Goal: Task Accomplishment & Management: Manage account settings

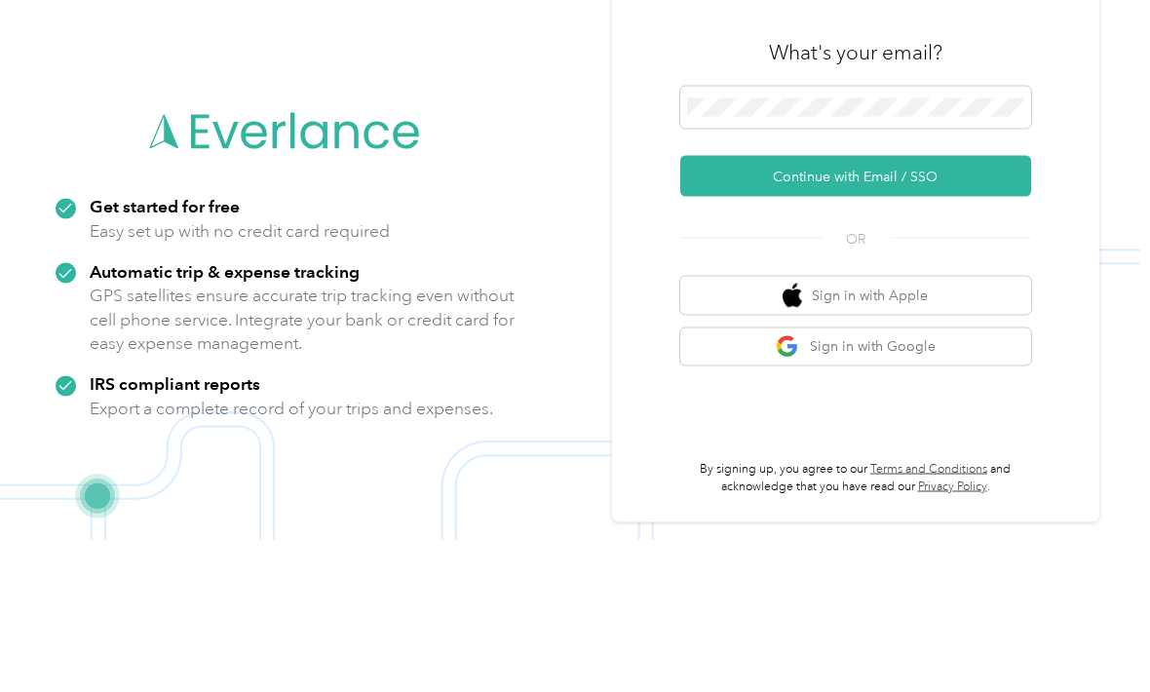
scroll to position [127, 0]
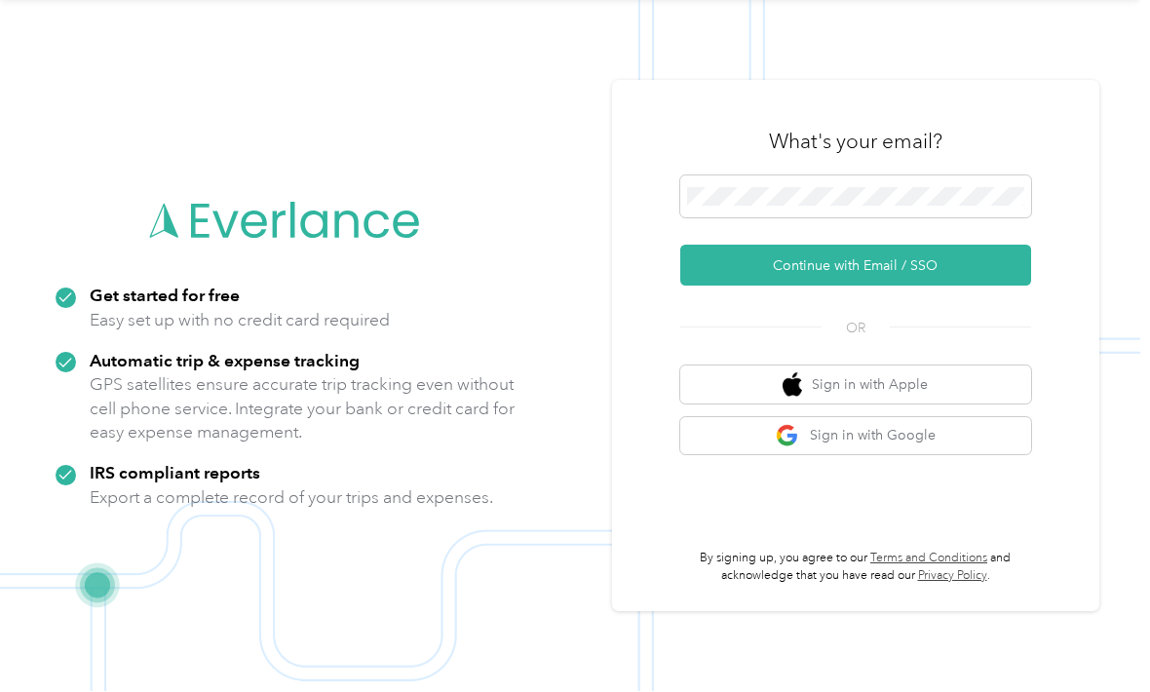
click at [942, 246] on button "Continue with Email / SSO" at bounding box center [855, 266] width 351 height 41
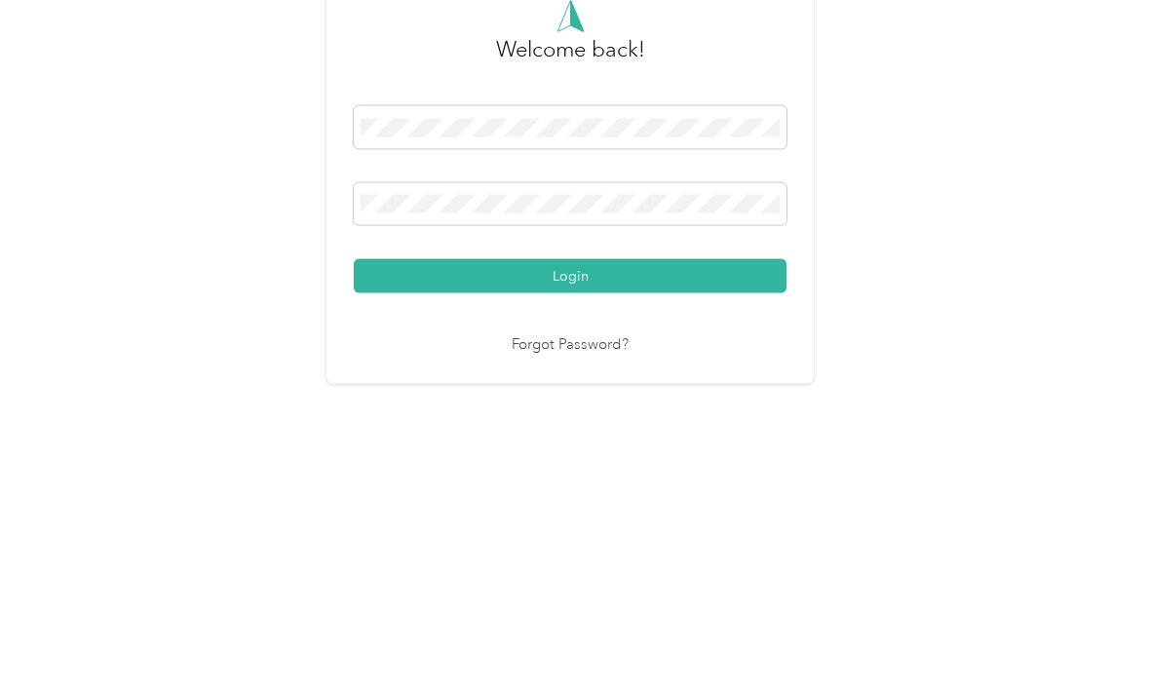
click at [575, 451] on button "Login" at bounding box center [570, 468] width 433 height 34
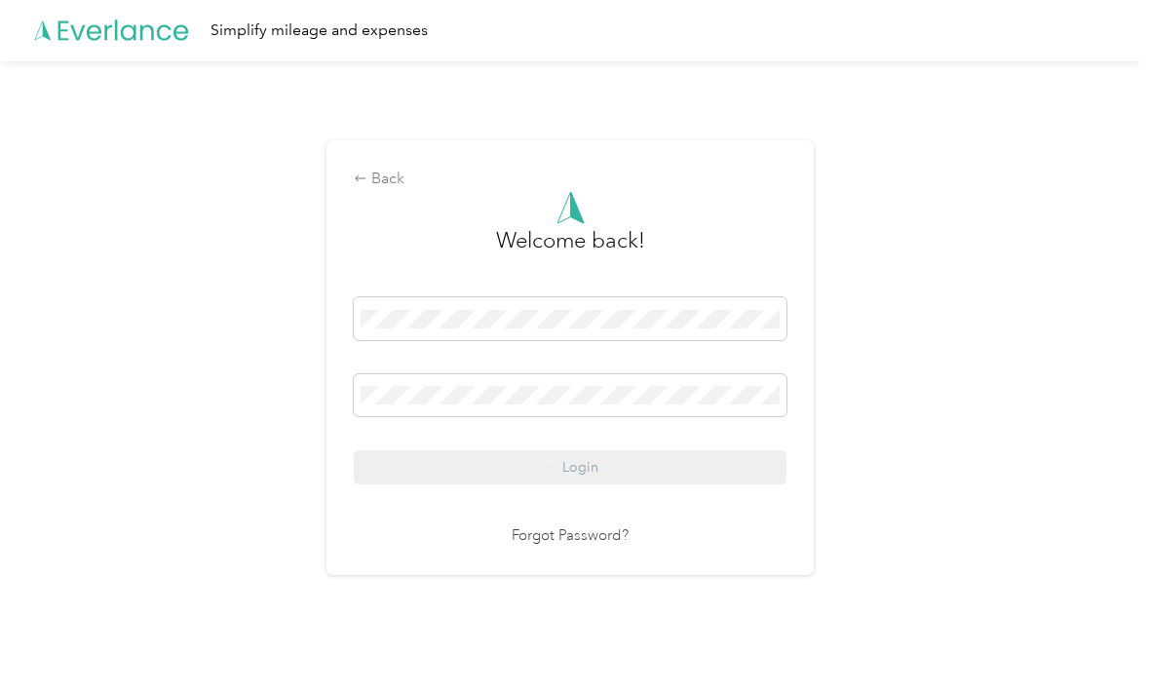
scroll to position [37, 0]
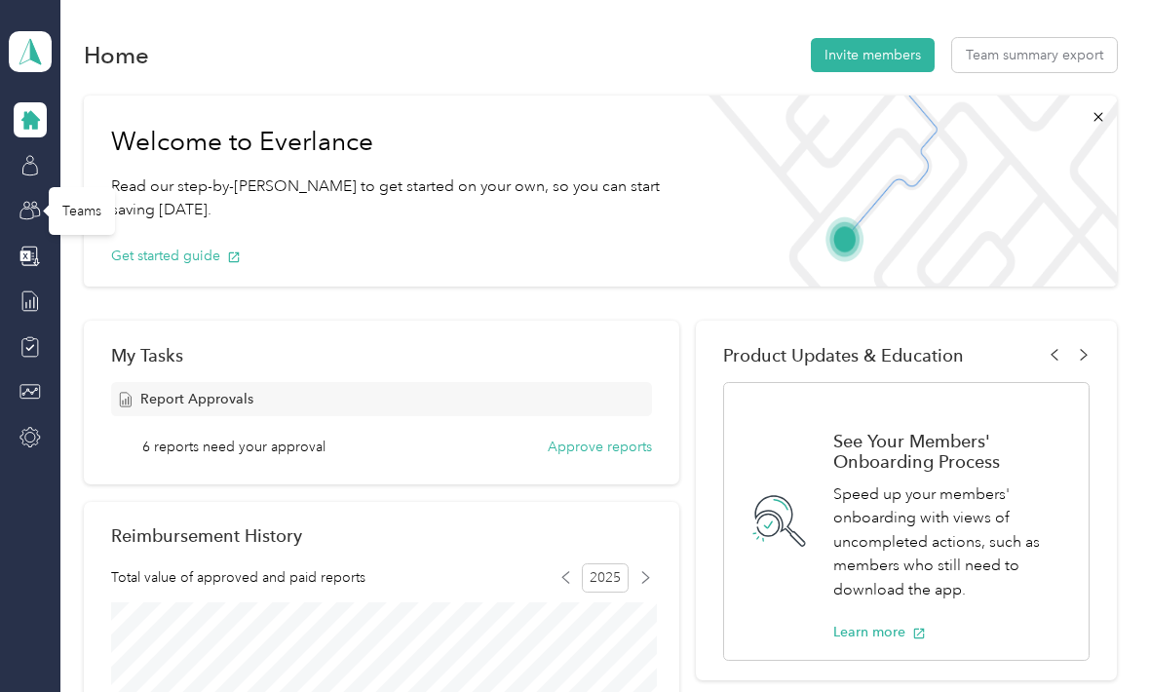
click at [26, 202] on circle at bounding box center [26, 205] width 6 height 6
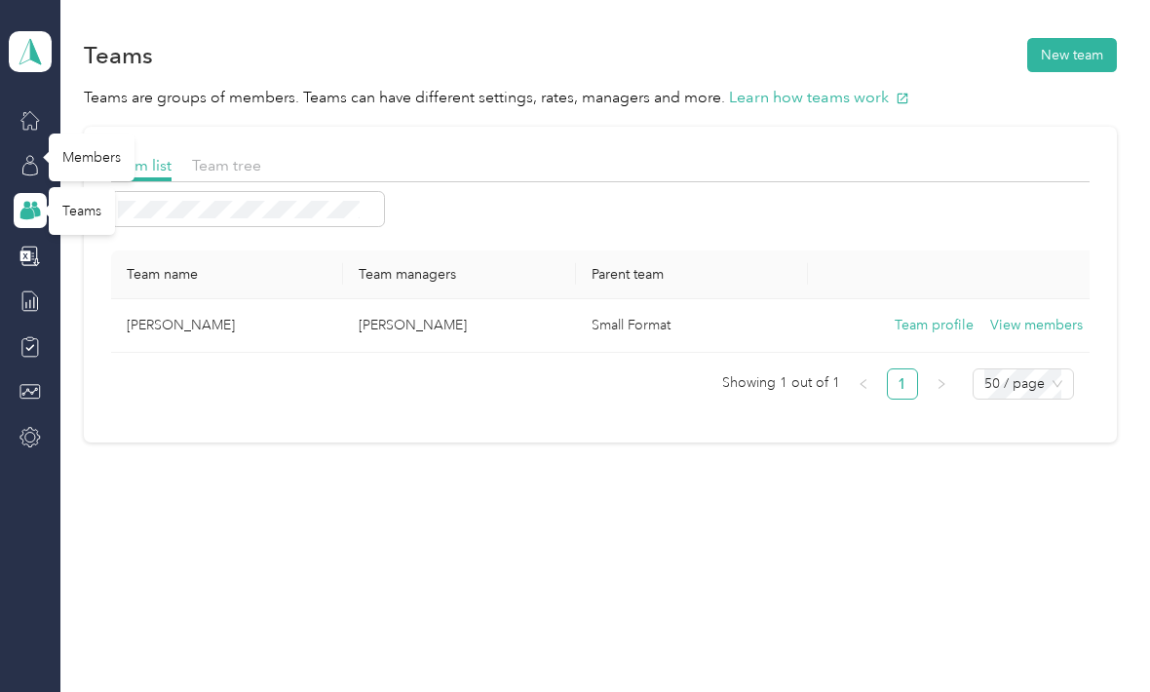
click at [31, 155] on icon at bounding box center [29, 165] width 21 height 21
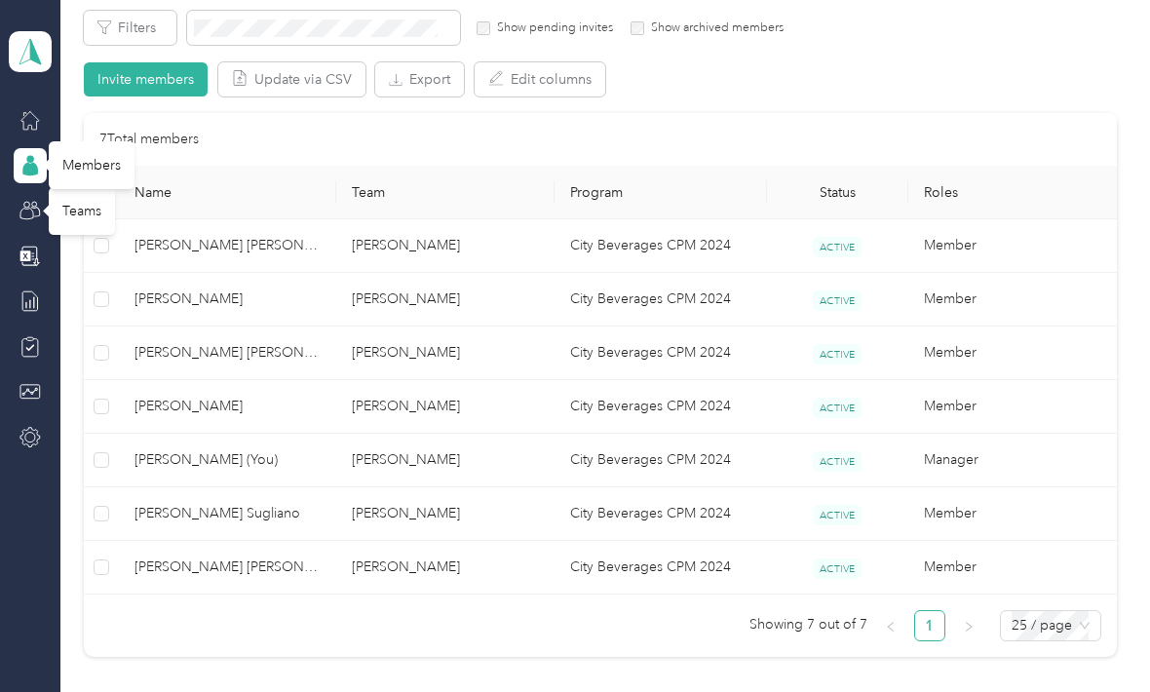
scroll to position [351, 0]
click at [27, 337] on icon at bounding box center [29, 338] width 7 height 3
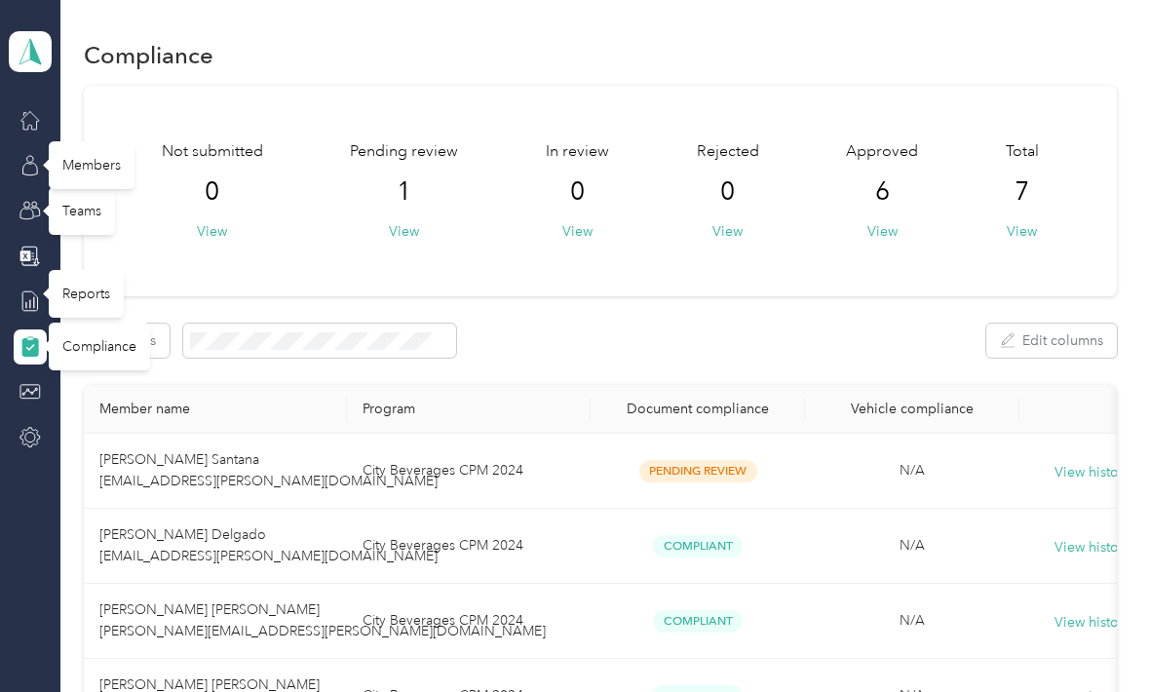
click at [40, 290] on icon at bounding box center [29, 300] width 21 height 21
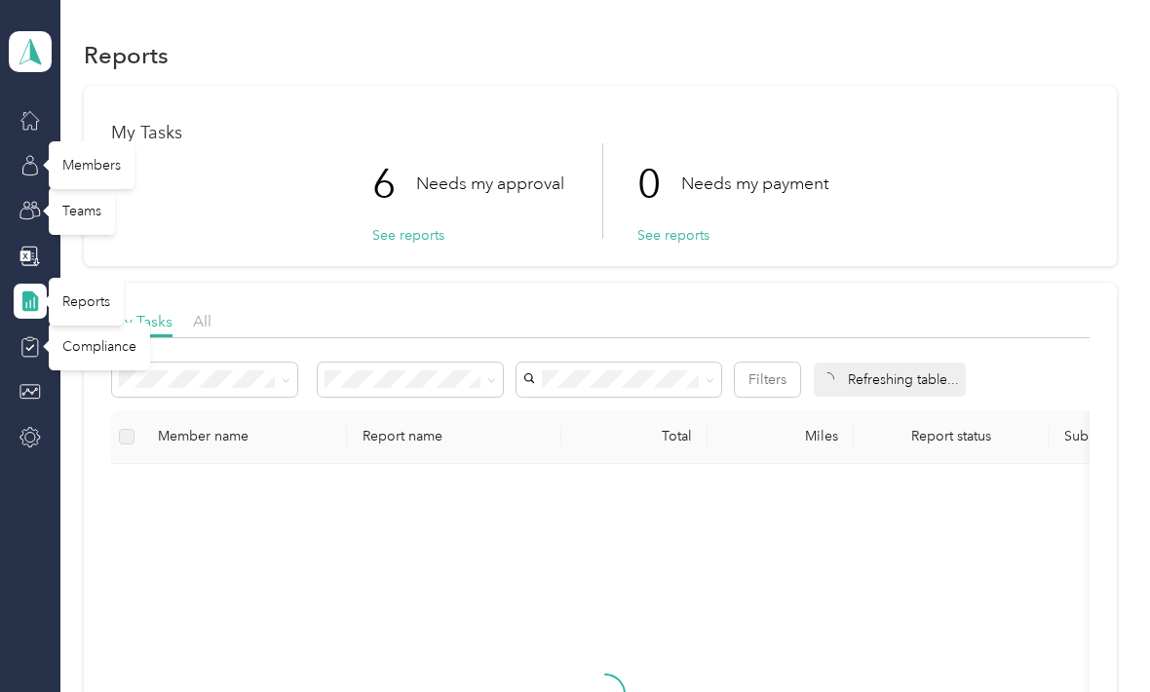
click at [22, 338] on icon at bounding box center [30, 347] width 16 height 18
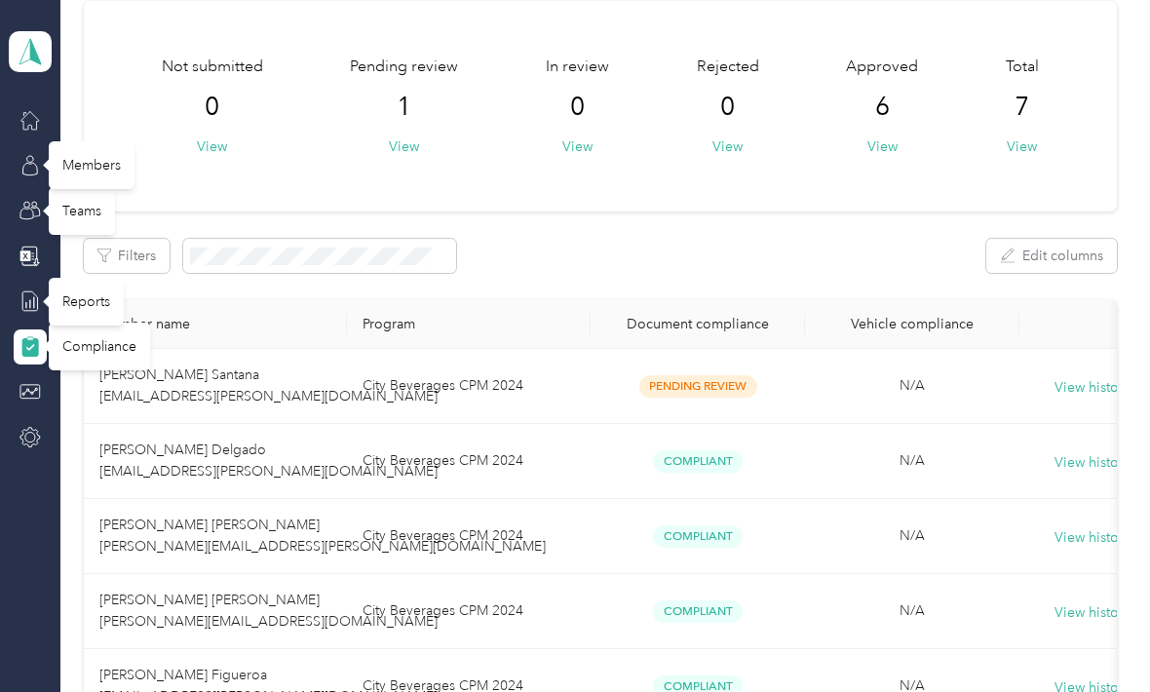
scroll to position [86, 0]
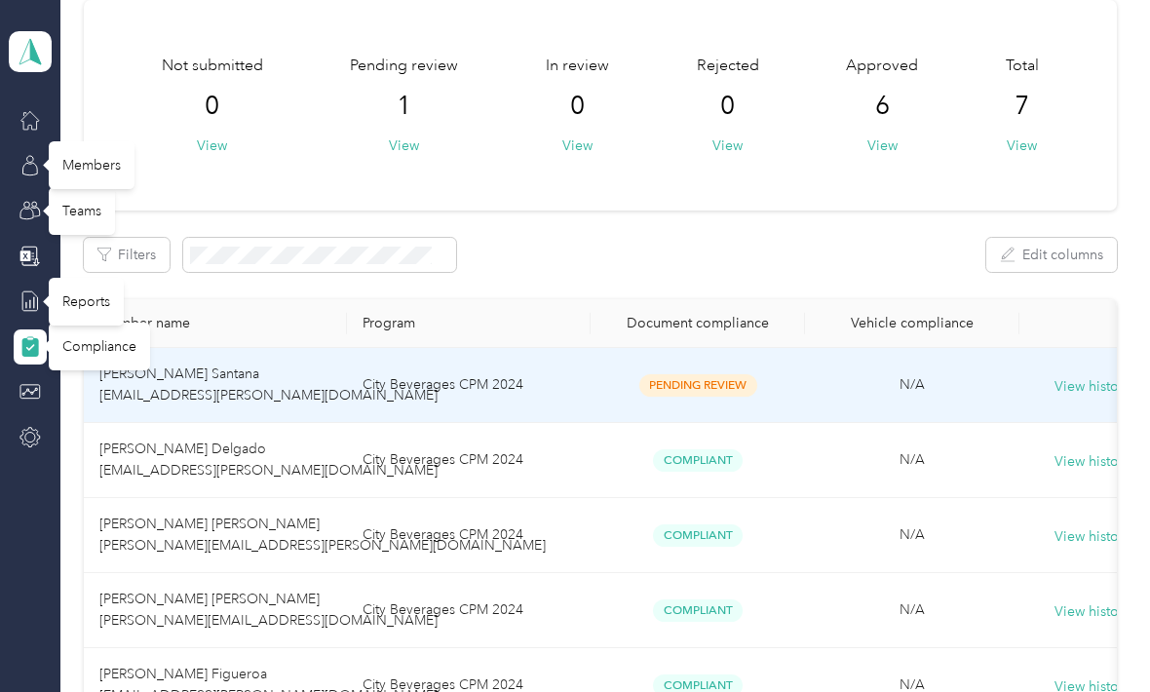
click at [259, 365] on span "[PERSON_NAME] Santana [EMAIL_ADDRESS][PERSON_NAME][DOMAIN_NAME]" at bounding box center [268, 384] width 338 height 38
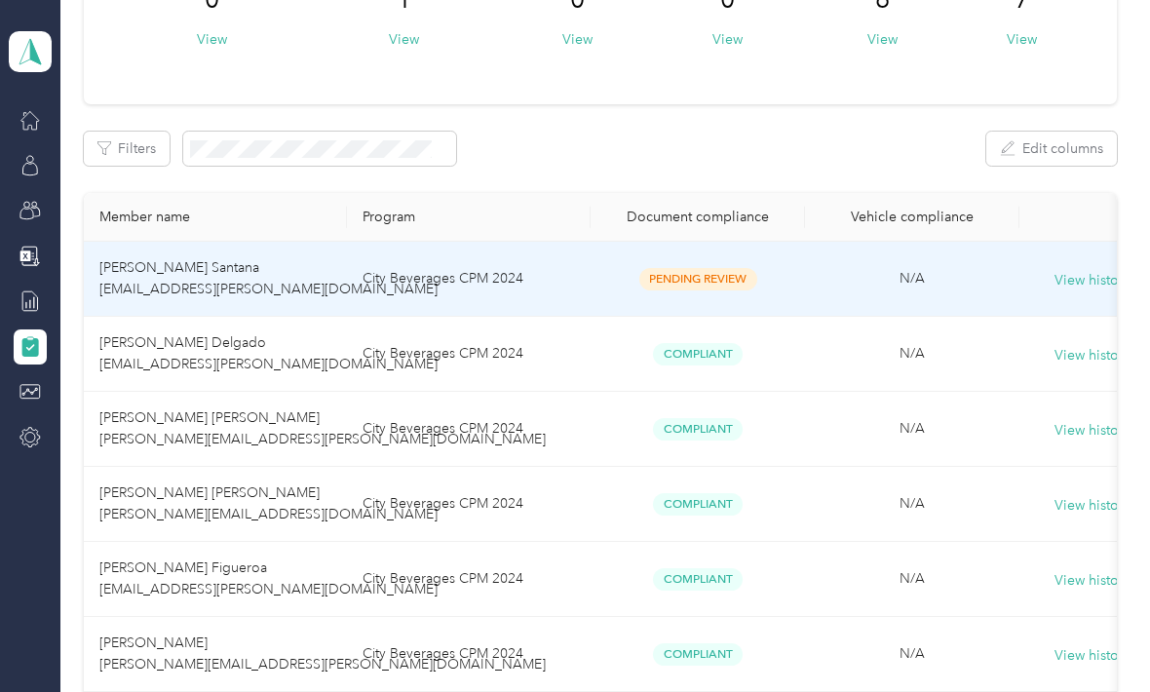
scroll to position [193, 0]
click at [1096, 269] on button "View history" at bounding box center [1092, 279] width 76 height 21
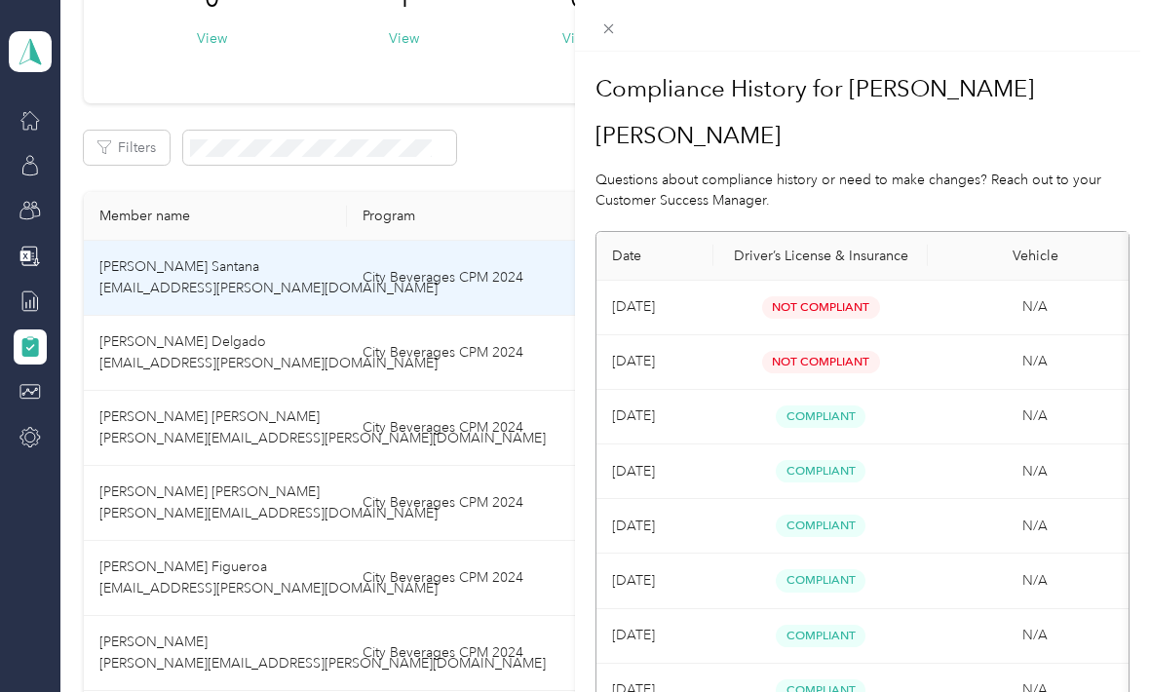
scroll to position [0, 0]
click at [963, 335] on td "N/A" at bounding box center [1034, 362] width 214 height 55
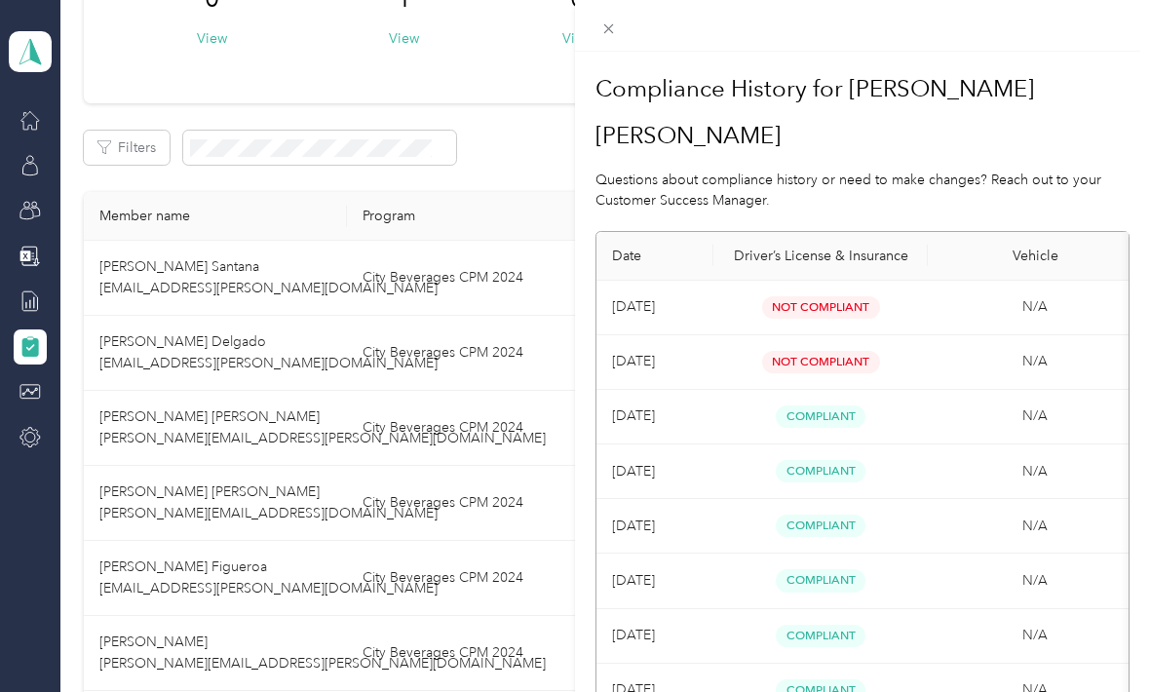
click at [149, 356] on div "Compliance History for [PERSON_NAME] [PERSON_NAME] Questions about compliance h…" at bounding box center [575, 346] width 1150 height 692
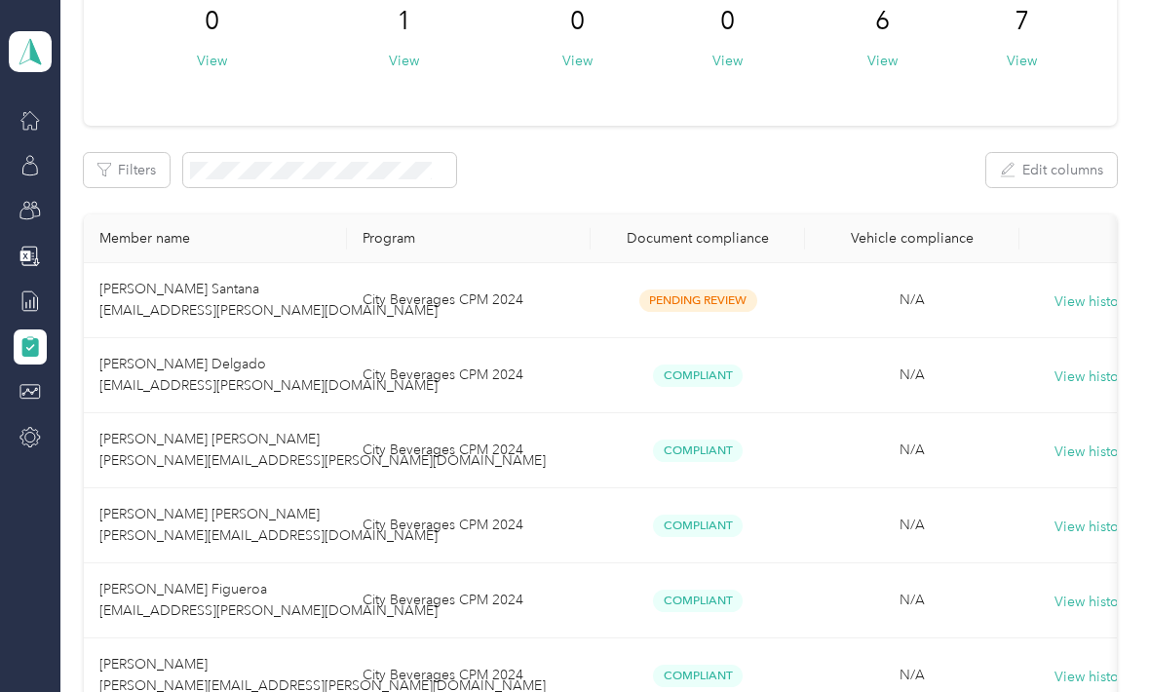
scroll to position [172, 0]
click at [32, 290] on icon at bounding box center [29, 300] width 21 height 21
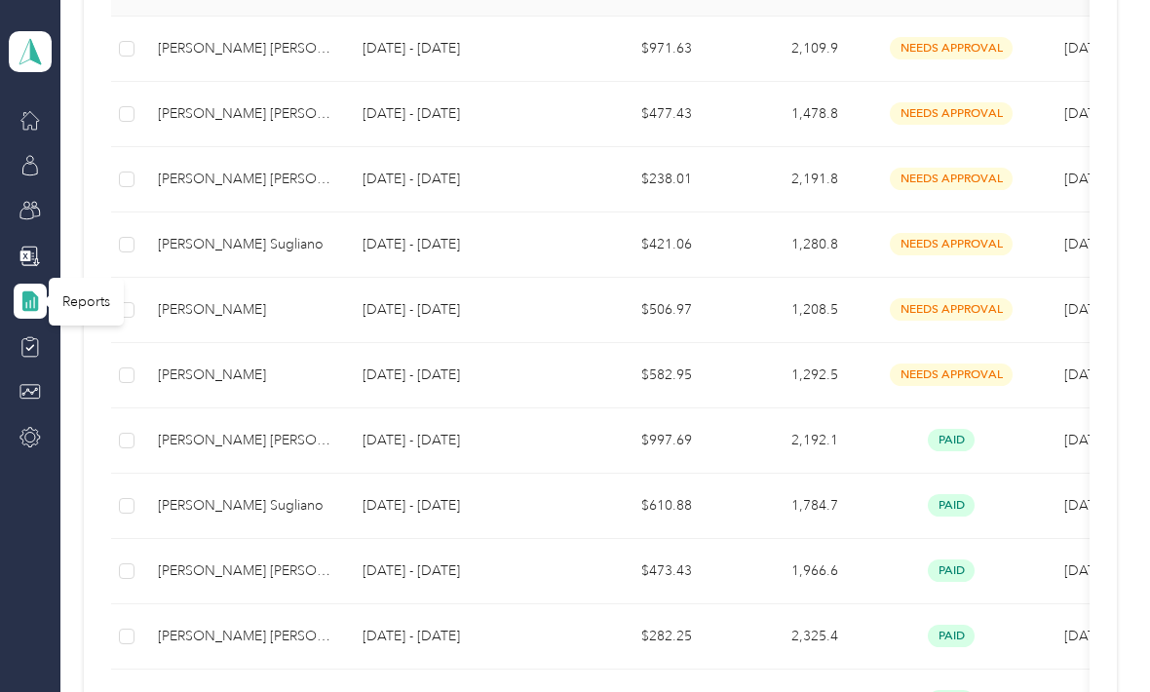
scroll to position [446, 0]
click at [222, 365] on div "[PERSON_NAME]" at bounding box center [244, 375] width 173 height 21
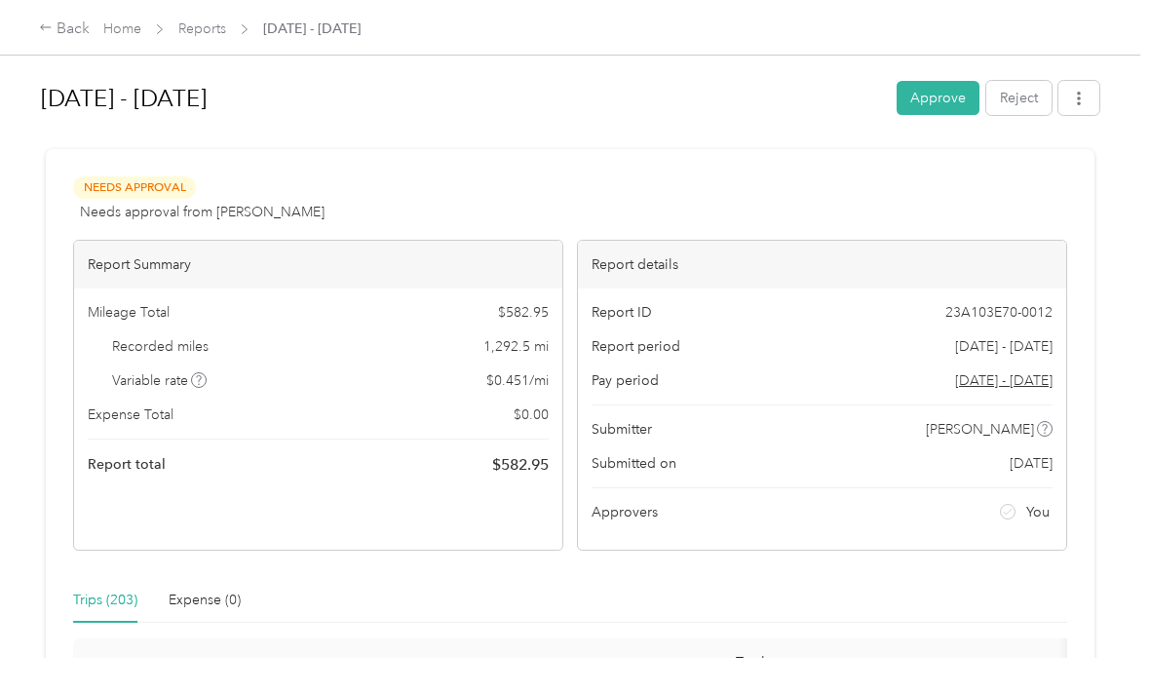
click at [948, 81] on button "Approve" at bounding box center [937, 98] width 83 height 34
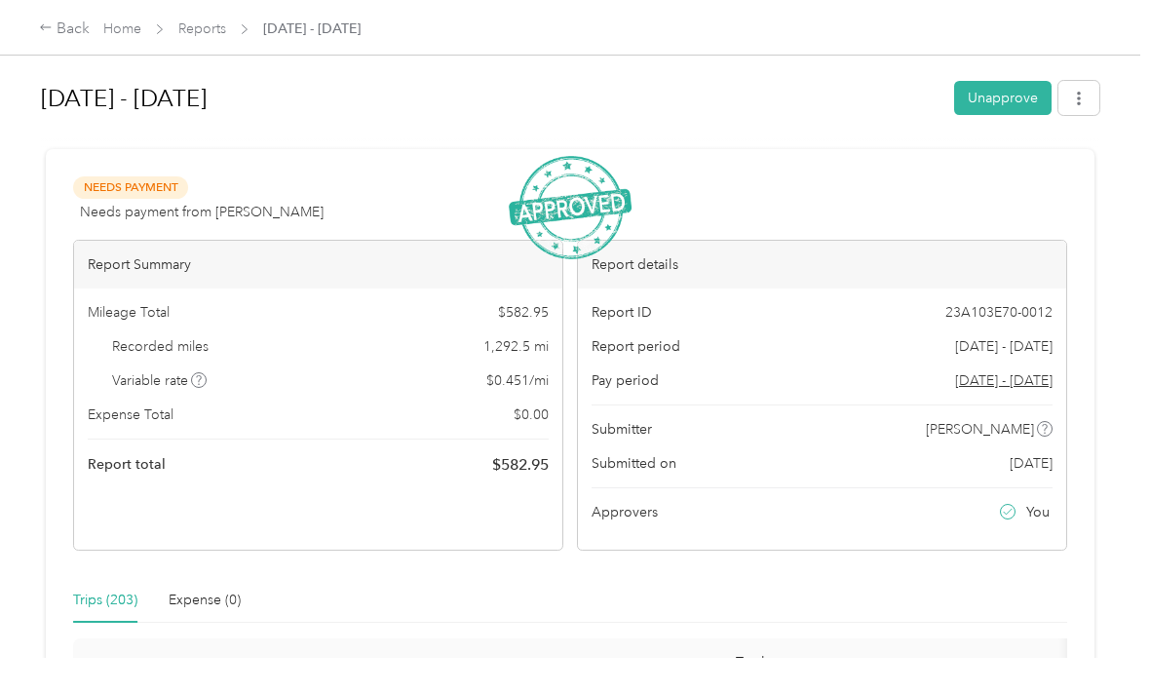
click at [64, 24] on div "Back" at bounding box center [64, 29] width 51 height 23
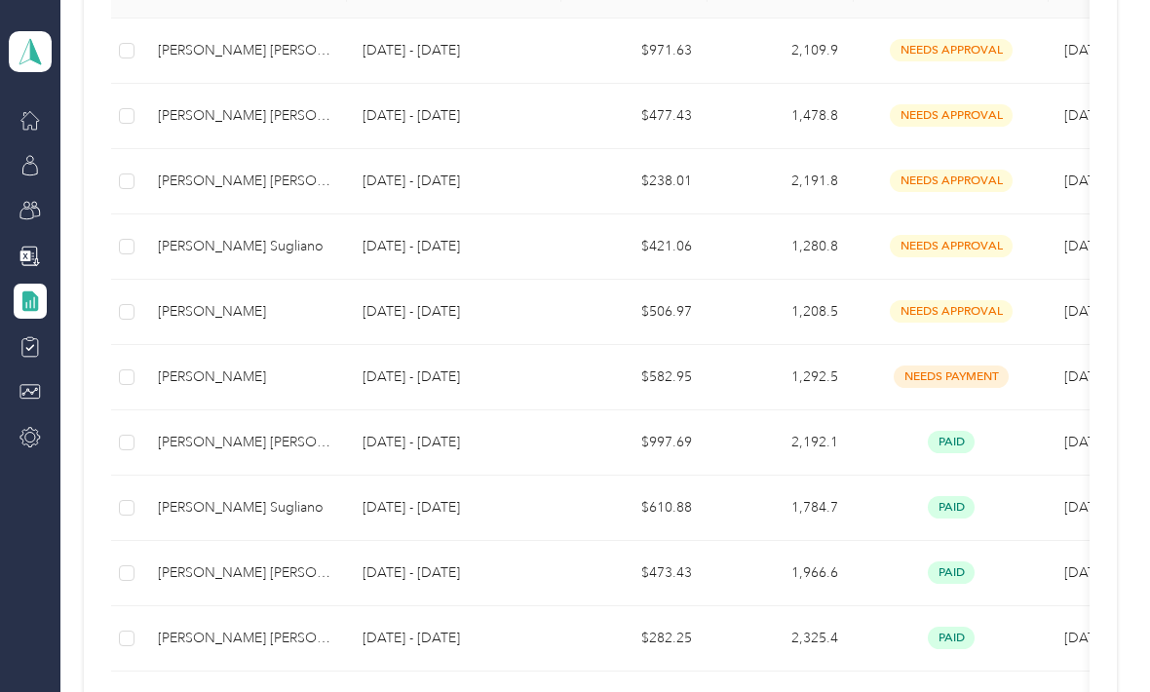
scroll to position [420, 0]
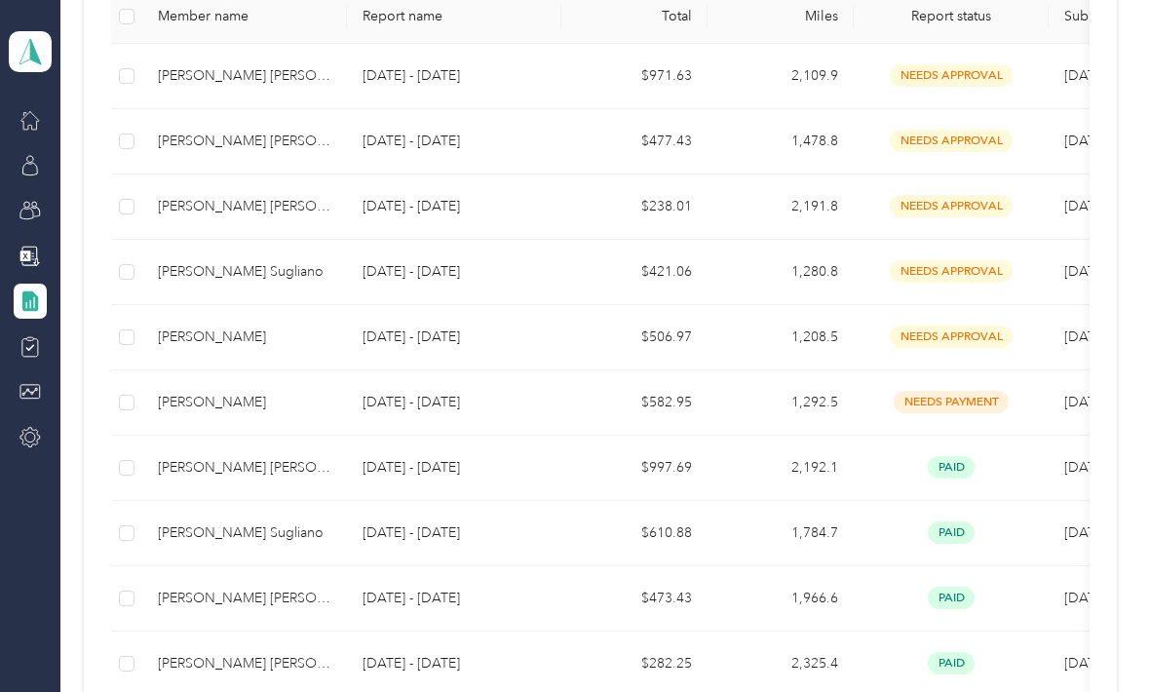
click at [897, 329] on td "needs approval" at bounding box center [950, 337] width 195 height 65
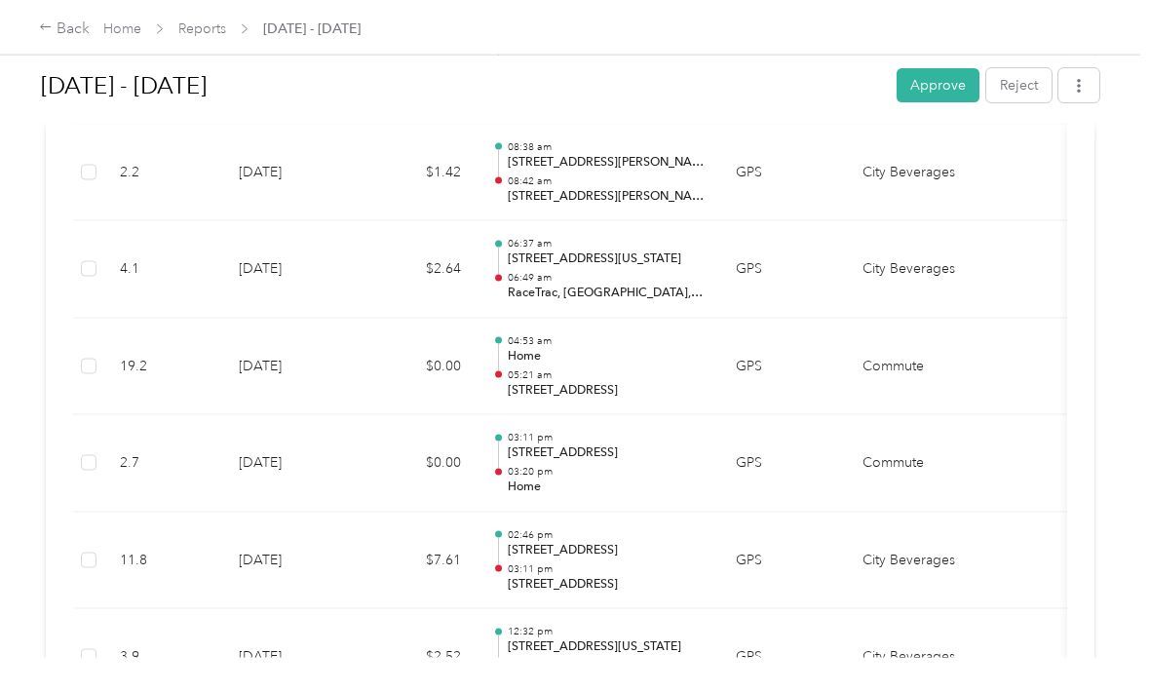
scroll to position [8526, 0]
click at [346, 513] on td "[DATE]" at bounding box center [291, 561] width 136 height 97
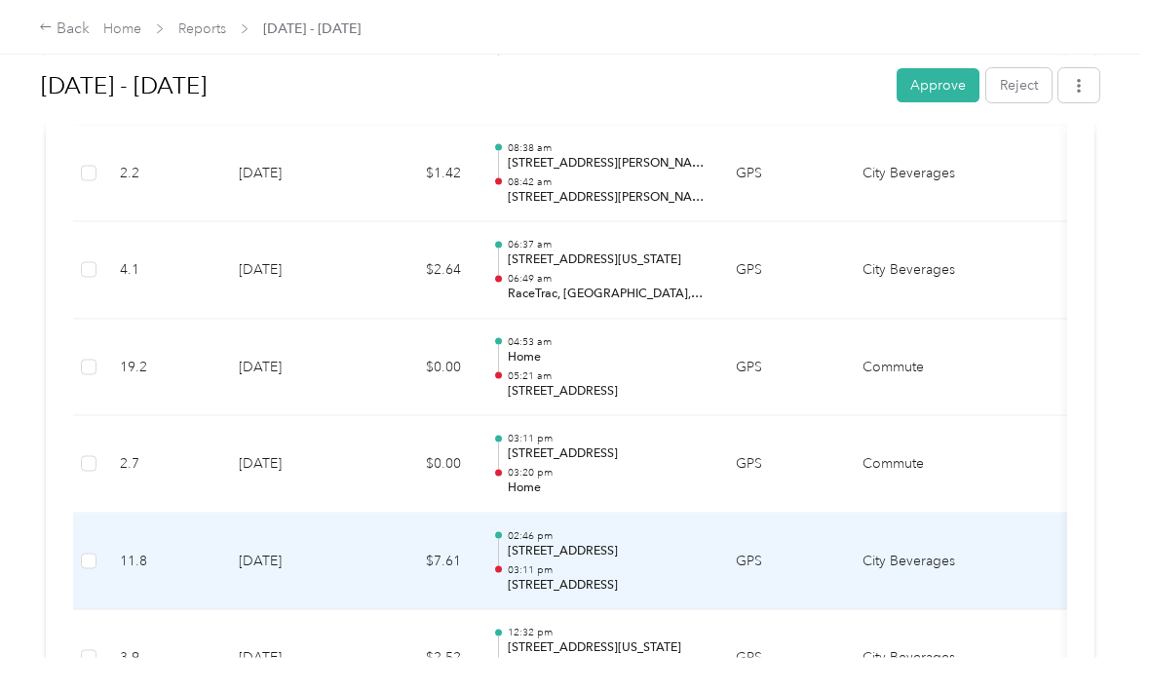
scroll to position [0, 0]
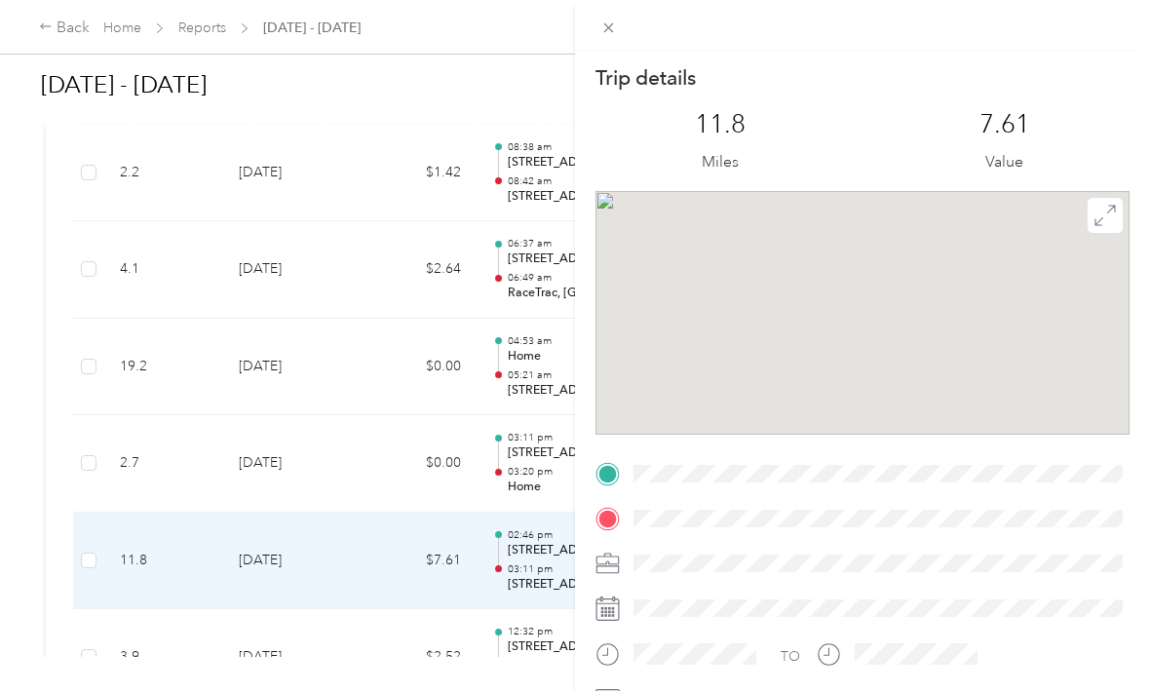
click at [603, 30] on icon at bounding box center [608, 28] width 17 height 17
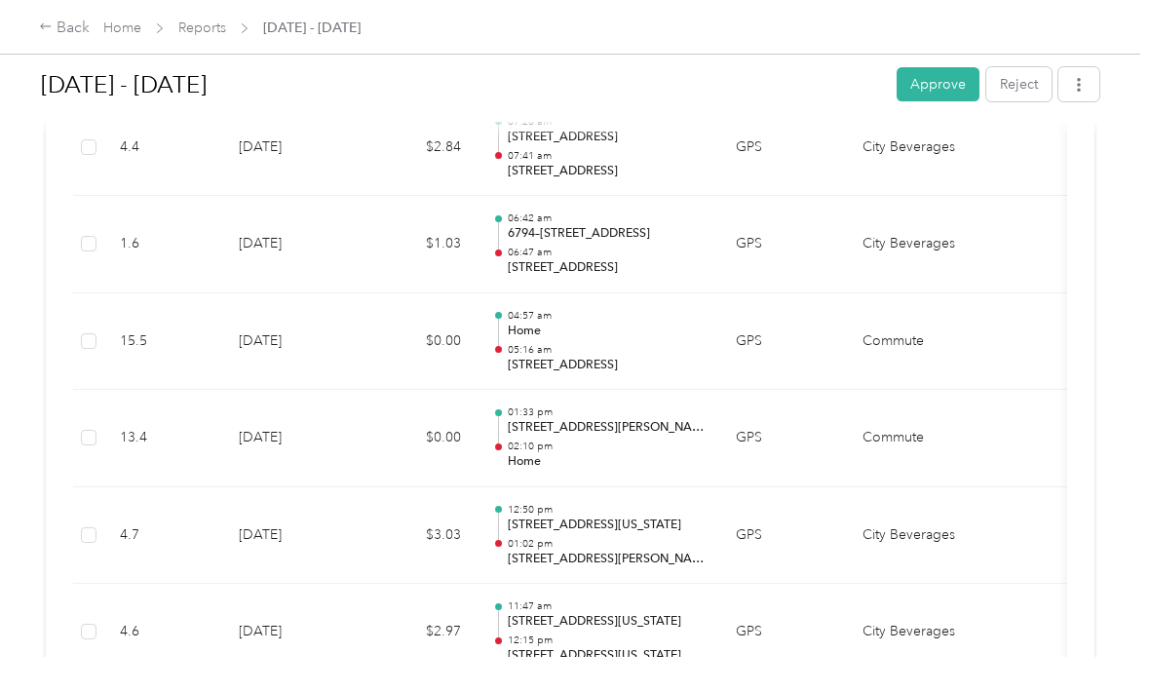
scroll to position [6608, 0]
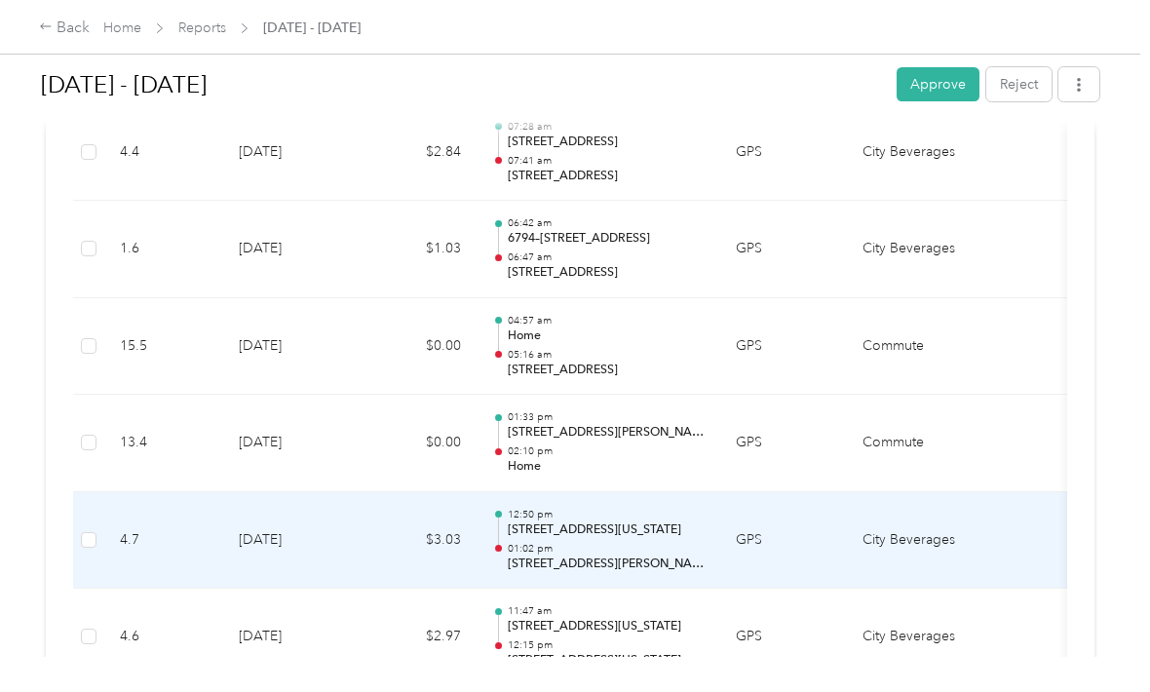
click at [387, 493] on td "$3.03" at bounding box center [417, 541] width 117 height 97
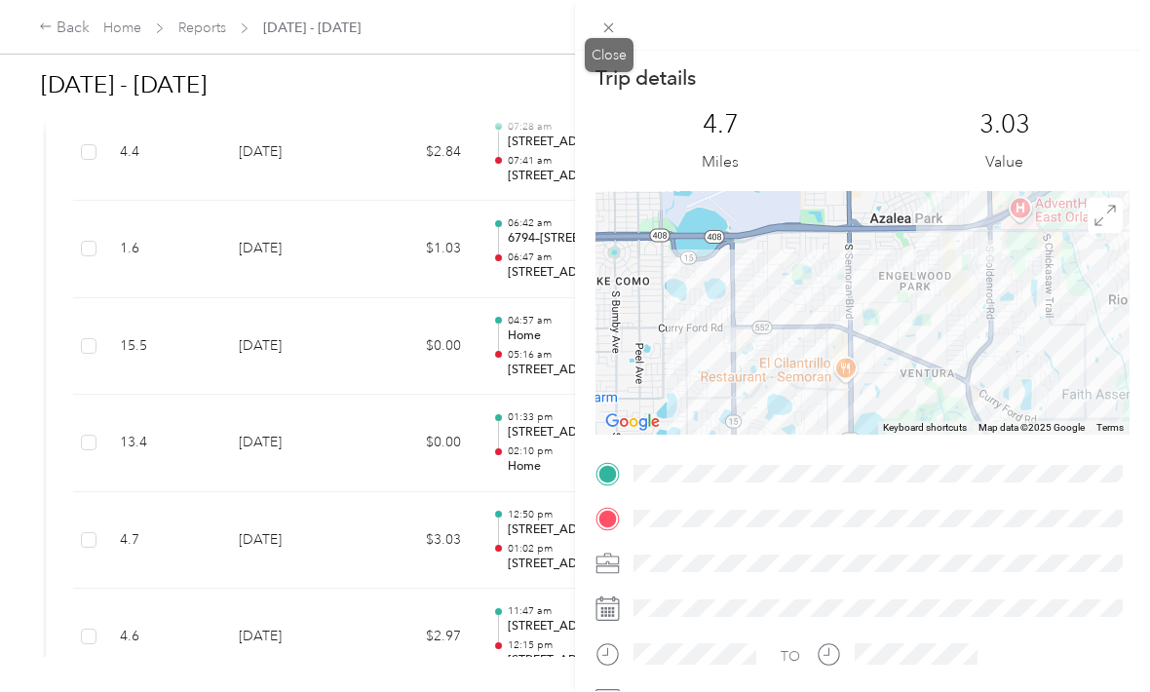
click at [603, 26] on icon at bounding box center [608, 28] width 17 height 17
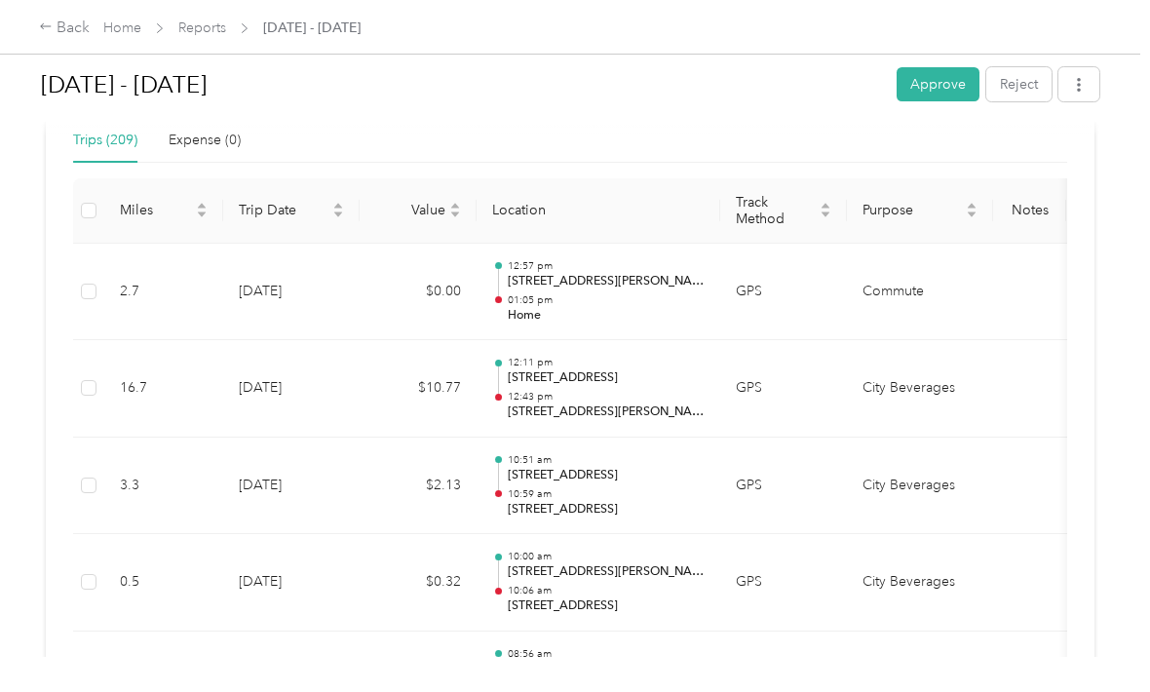
scroll to position [474, 0]
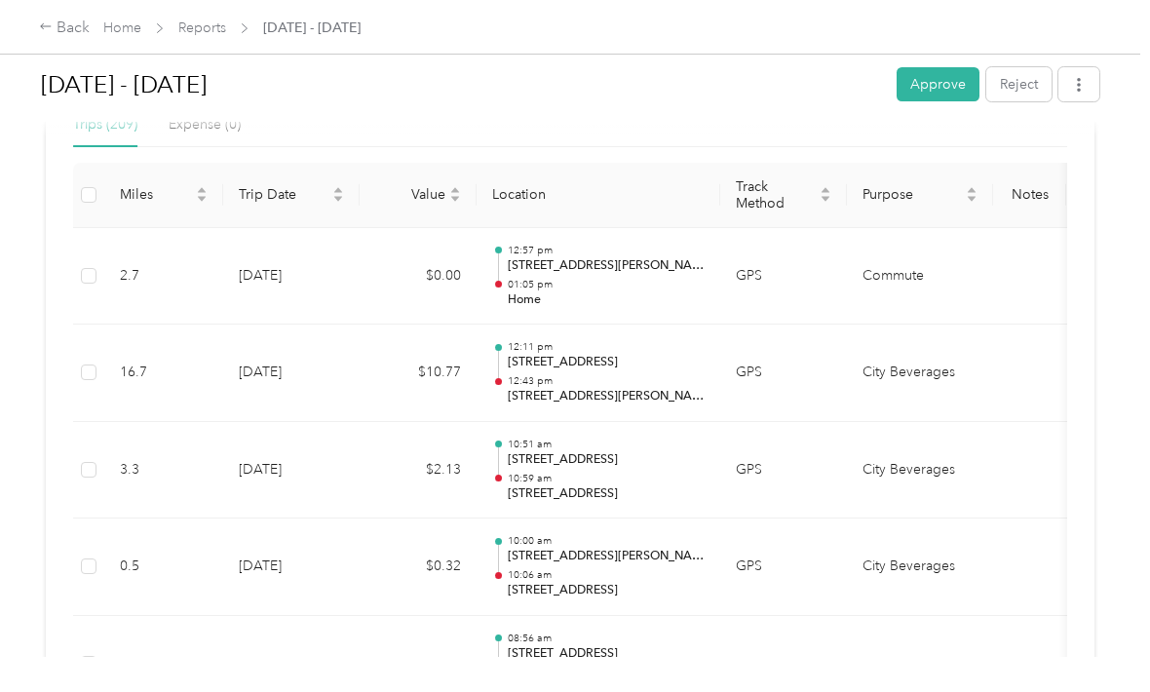
click at [941, 70] on button "Approve" at bounding box center [937, 85] width 83 height 34
click at [43, 29] on icon at bounding box center [45, 27] width 11 height 6
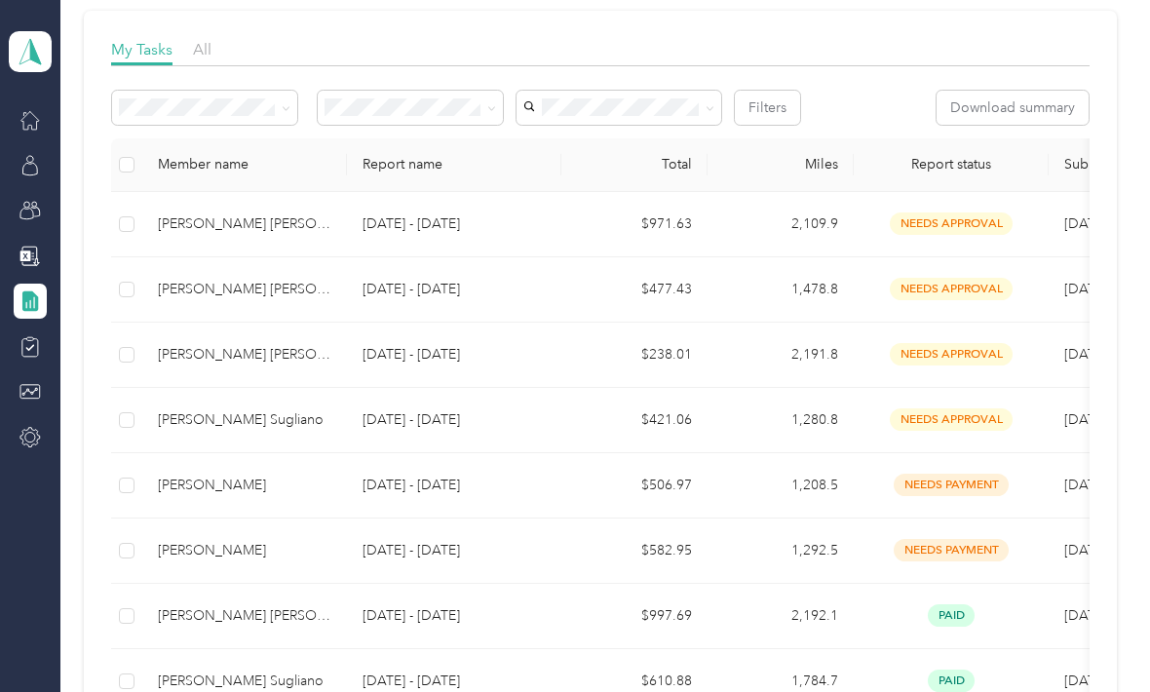
scroll to position [273, 0]
click at [236, 408] on div "[PERSON_NAME] Sugliano" at bounding box center [244, 418] width 173 height 21
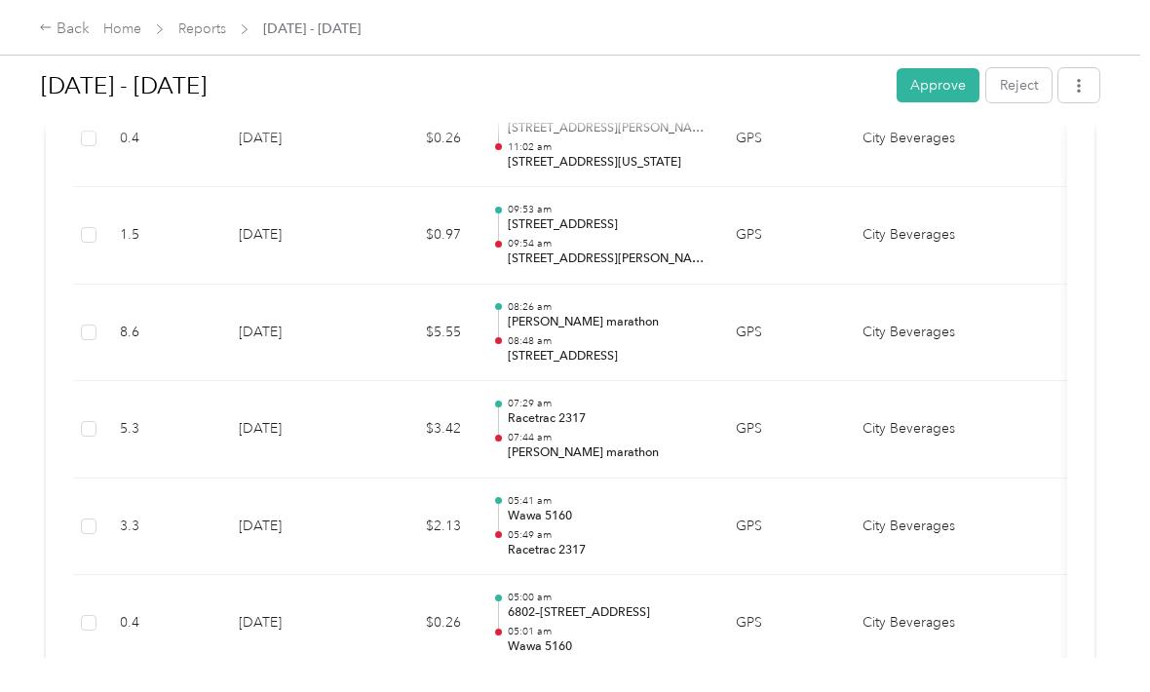
scroll to position [9272, 0]
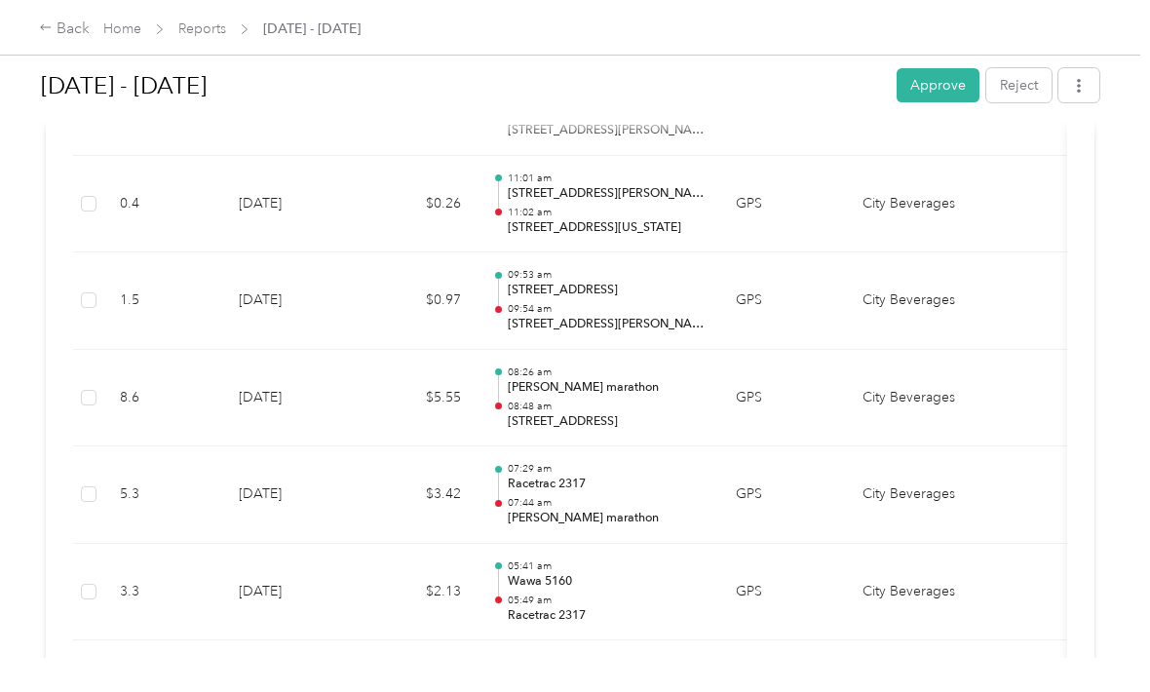
click at [956, 68] on button "Approve" at bounding box center [937, 85] width 83 height 34
click at [53, 33] on icon at bounding box center [46, 27] width 14 height 14
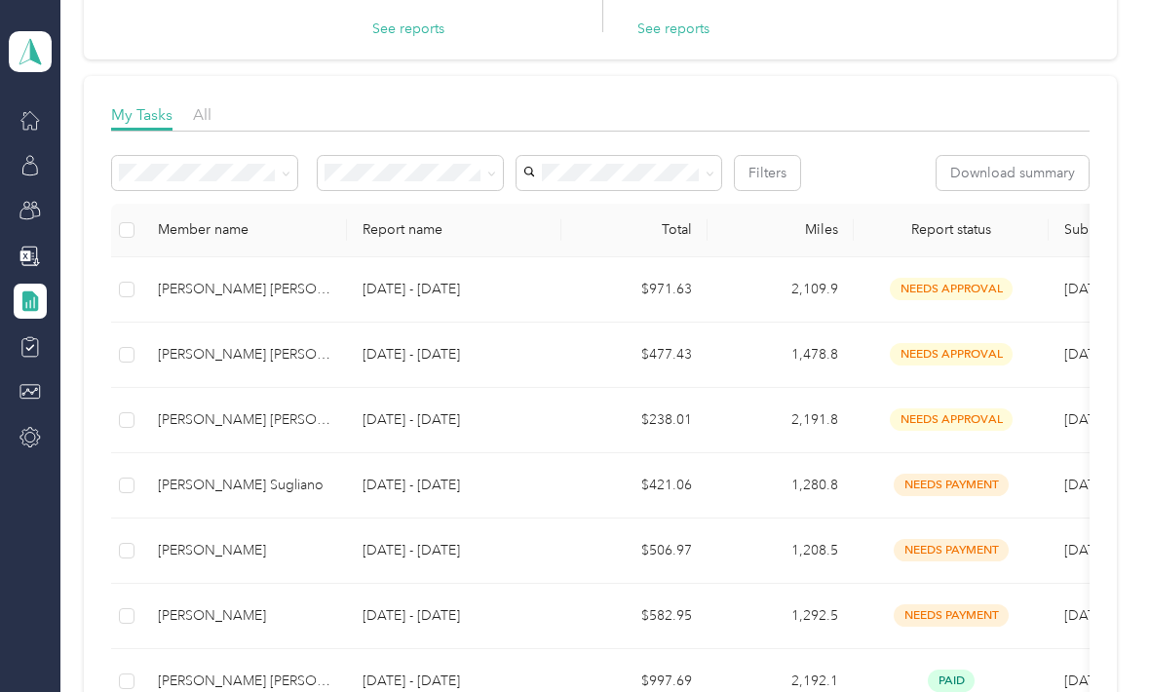
scroll to position [211, 0]
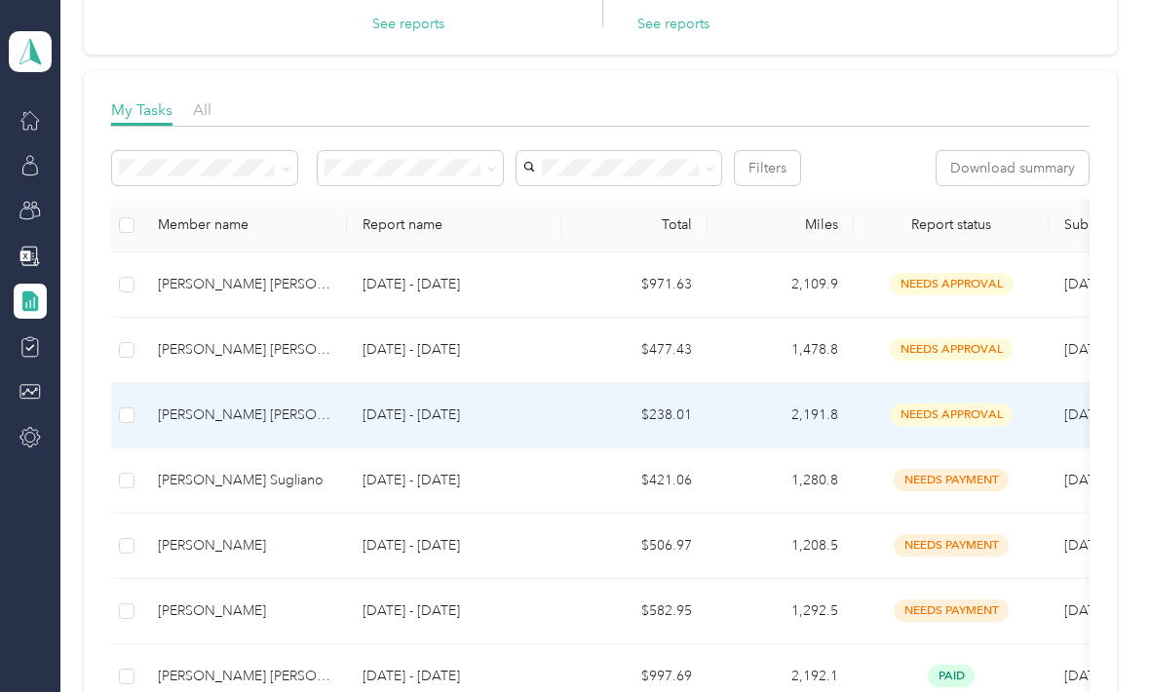
click at [230, 404] on div "[PERSON_NAME] [PERSON_NAME]" at bounding box center [244, 414] width 173 height 21
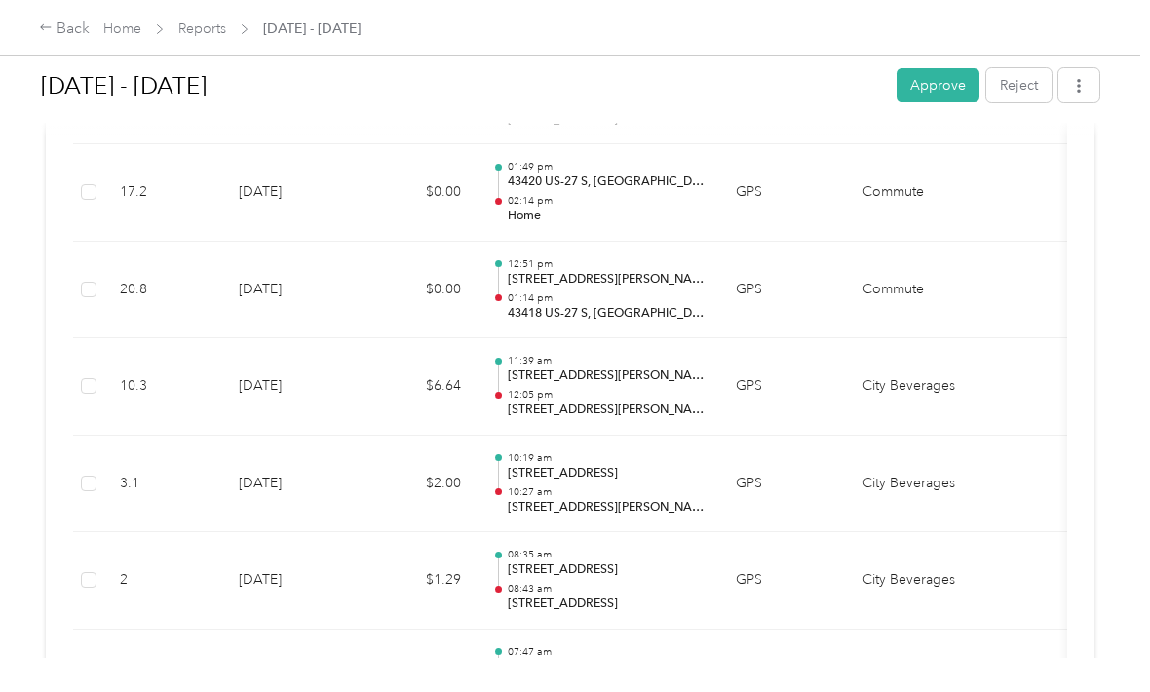
scroll to position [6092, 0]
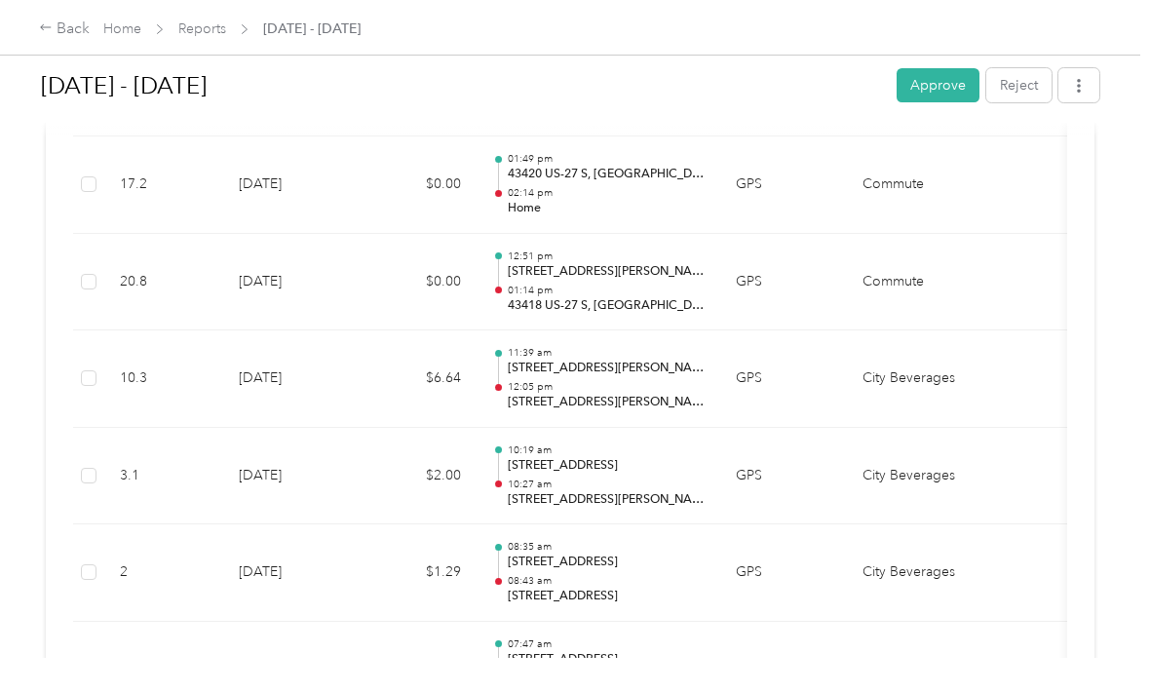
click at [940, 68] on button "Approve" at bounding box center [937, 85] width 83 height 34
click at [35, 28] on div "Back Home Reports [DATE] - [DATE]" at bounding box center [575, 27] width 1150 height 55
click at [40, 30] on icon at bounding box center [46, 27] width 14 height 14
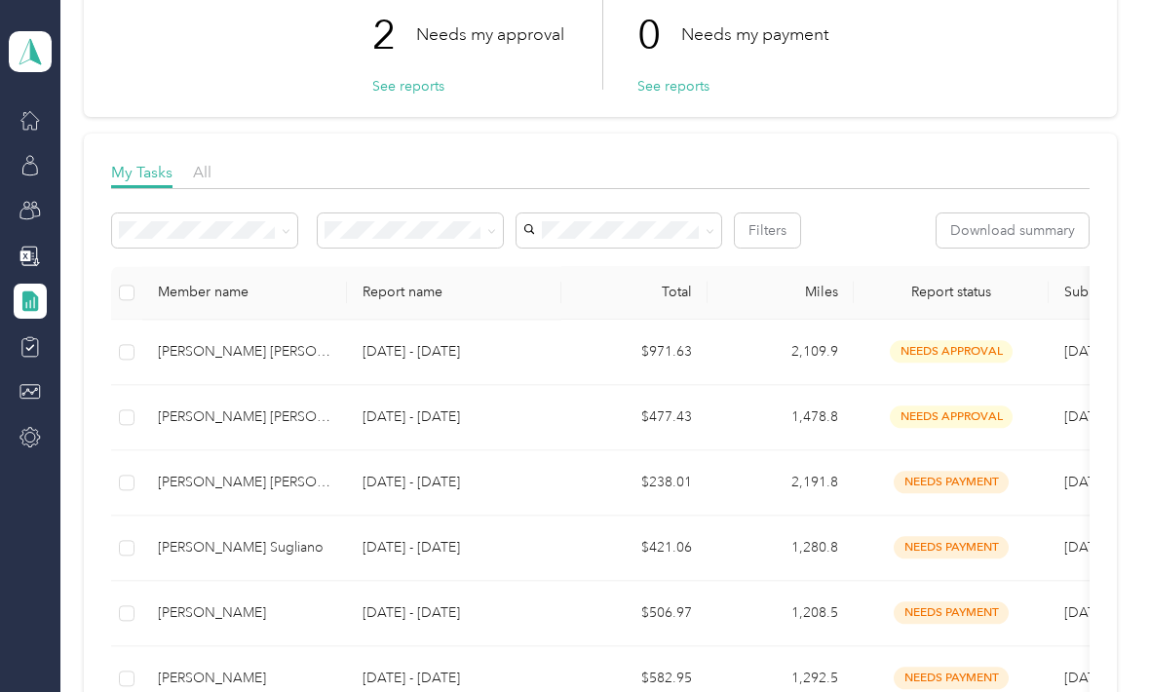
scroll to position [153, 0]
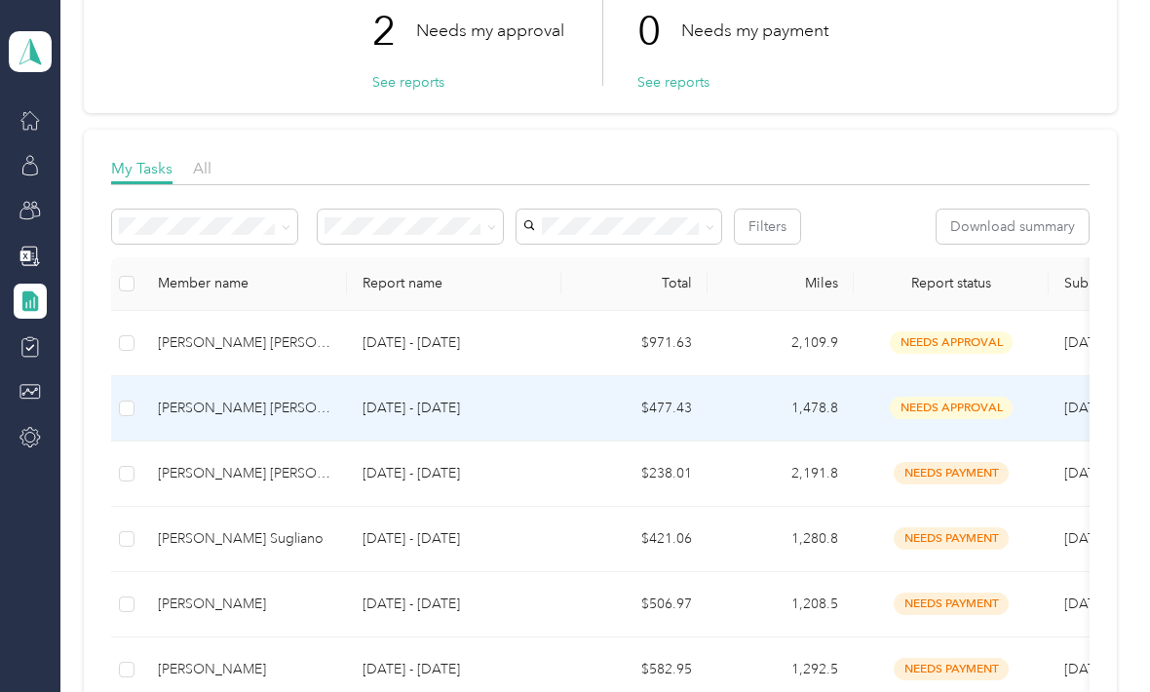
click at [176, 397] on div "[PERSON_NAME] [PERSON_NAME]" at bounding box center [244, 407] width 173 height 21
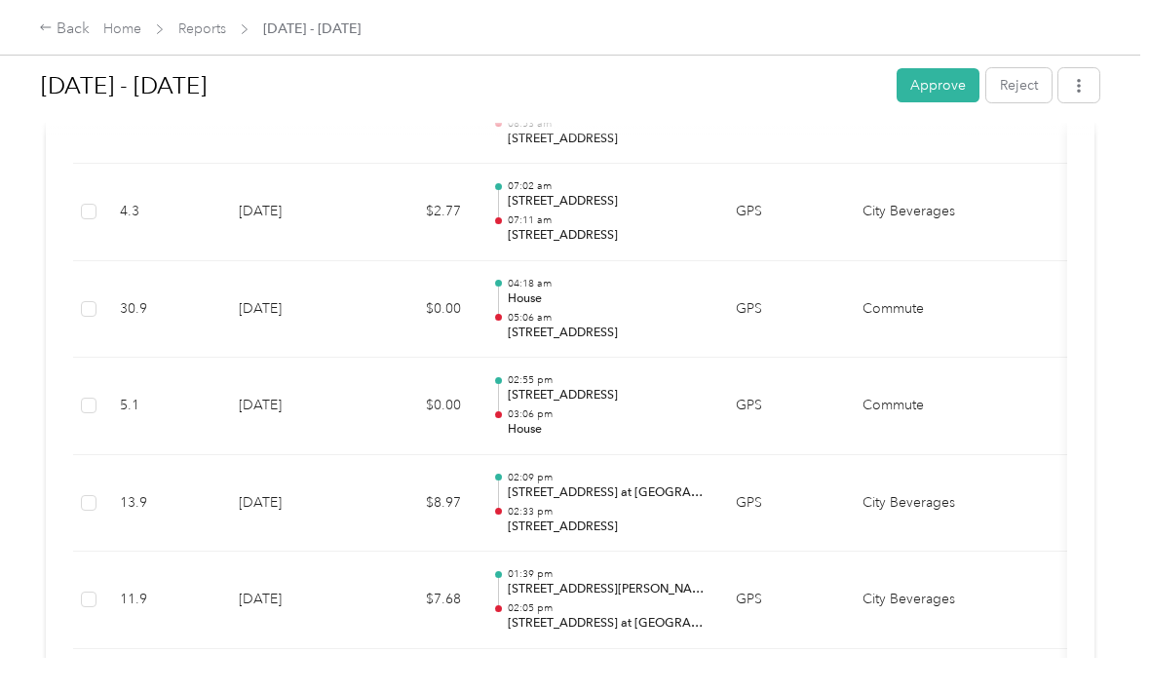
scroll to position [7623, 0]
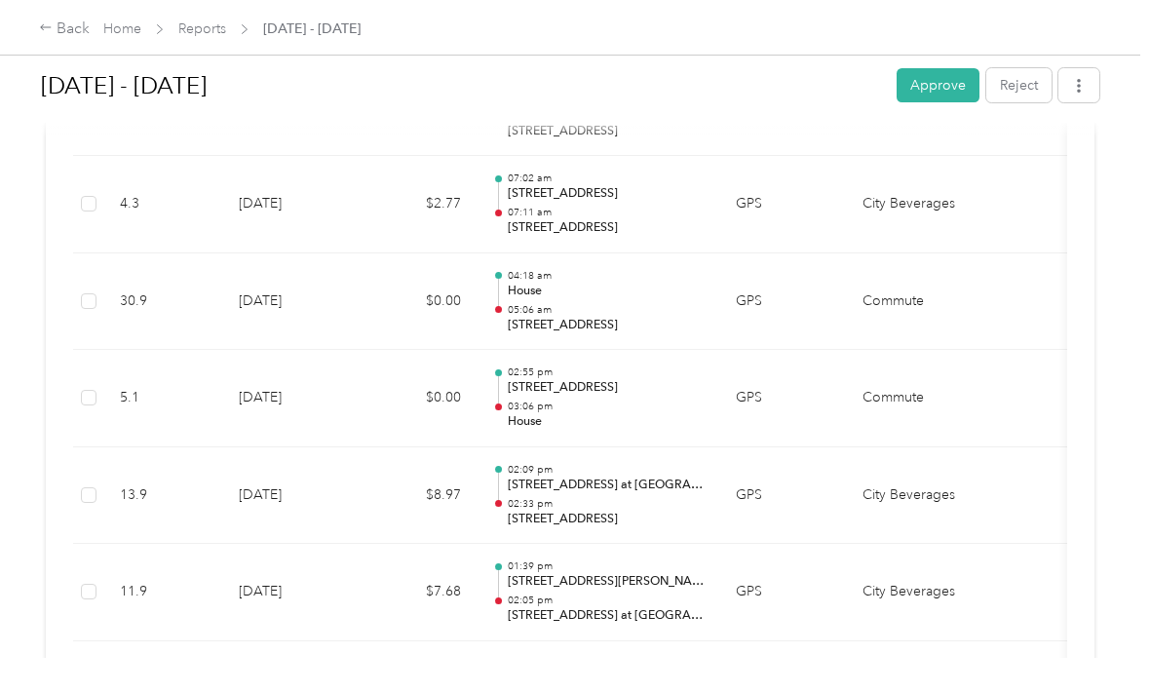
click at [944, 68] on button "Approve" at bounding box center [937, 85] width 83 height 34
click at [46, 22] on icon at bounding box center [46, 27] width 14 height 14
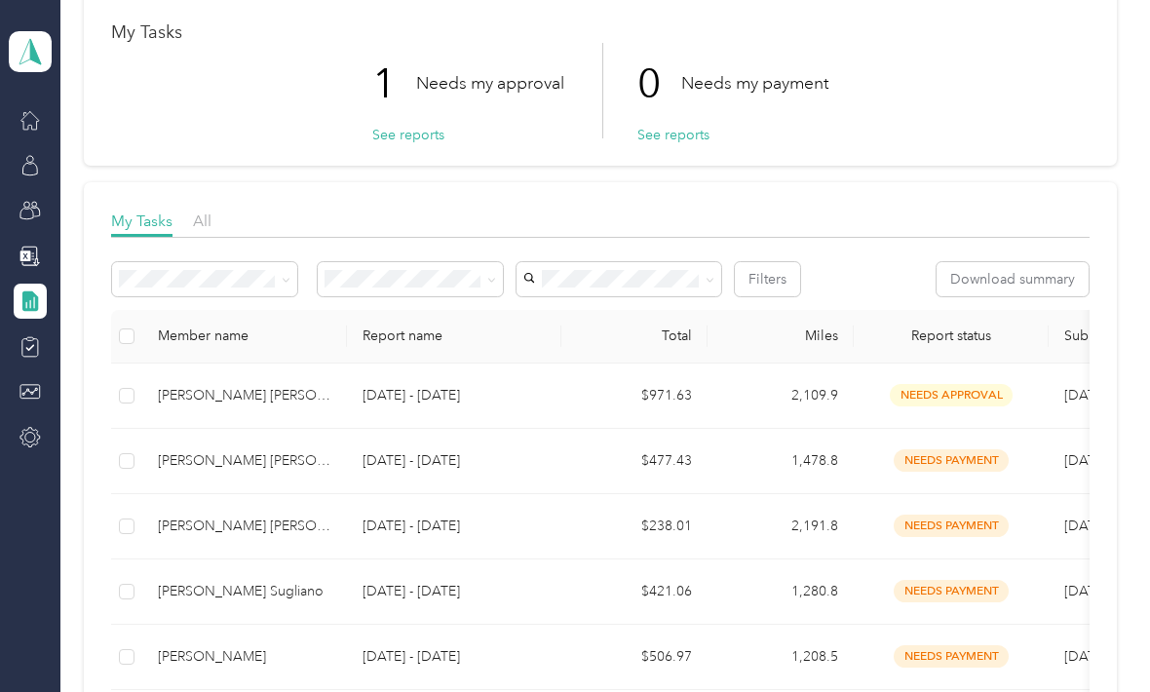
scroll to position [102, 0]
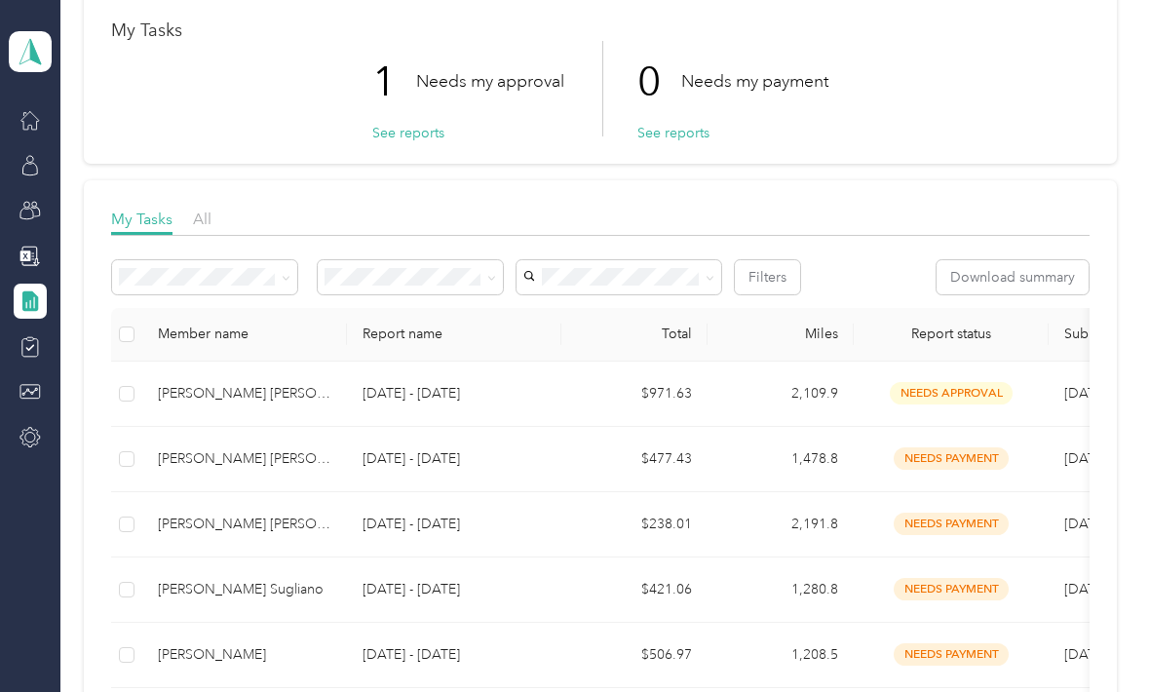
click at [308, 383] on div "[PERSON_NAME] [PERSON_NAME]" at bounding box center [244, 393] width 173 height 21
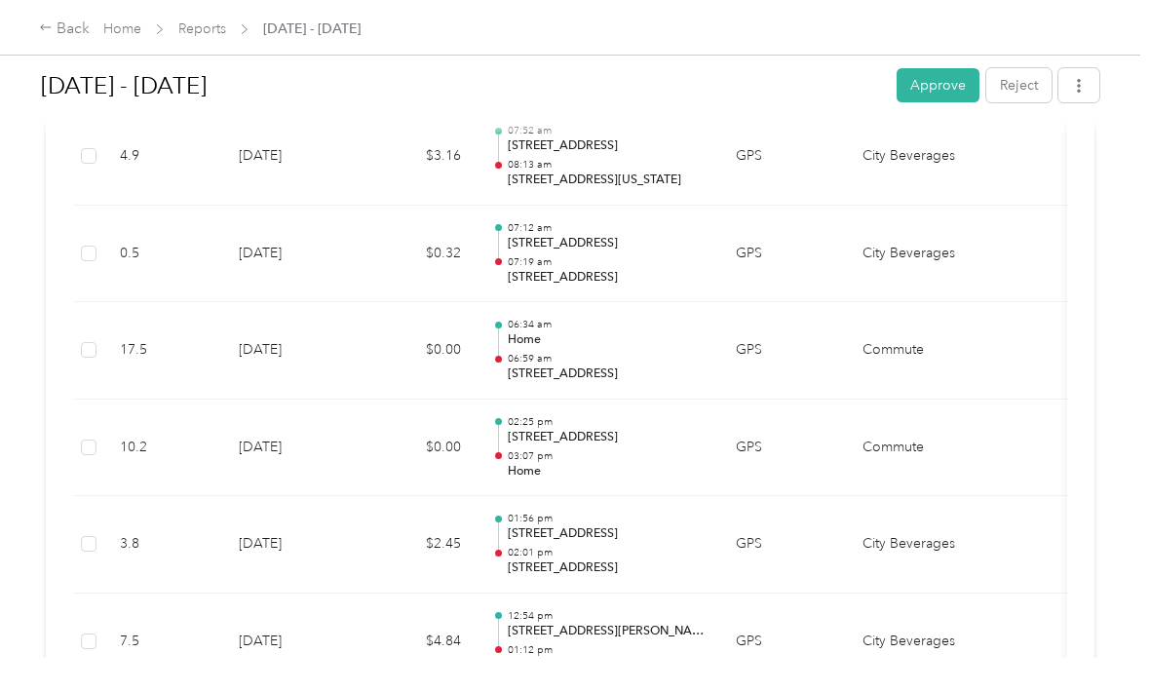
scroll to position [3023, 0]
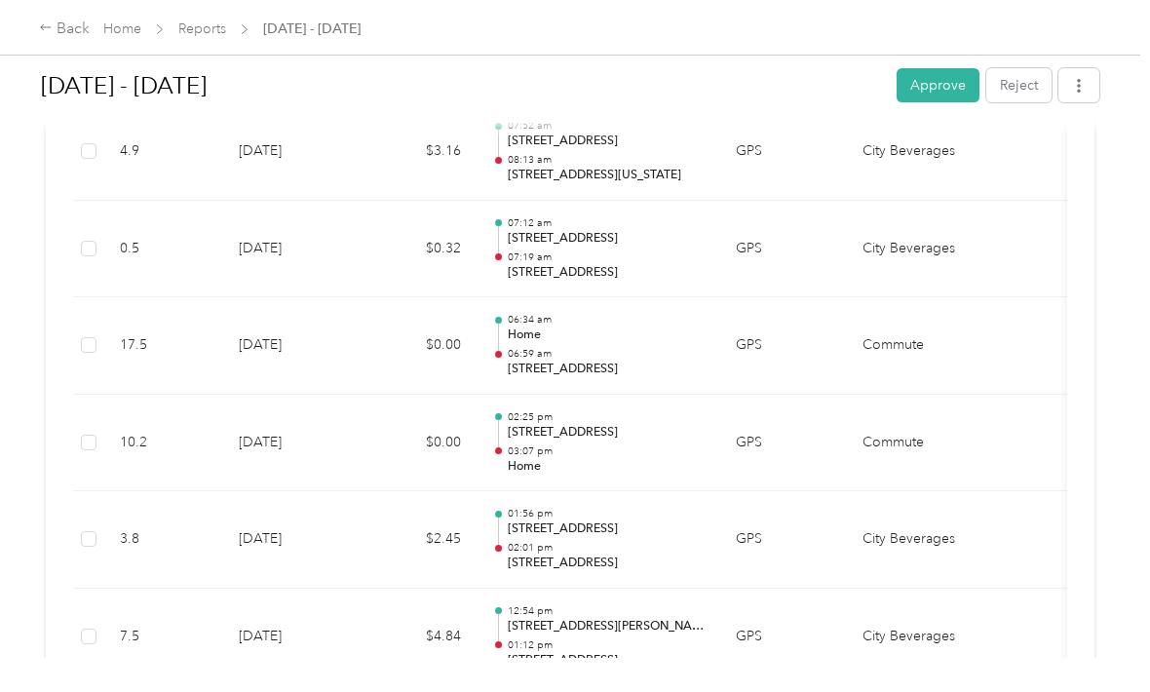
click at [1071, 320] on td "-" at bounding box center [1102, 345] width 73 height 97
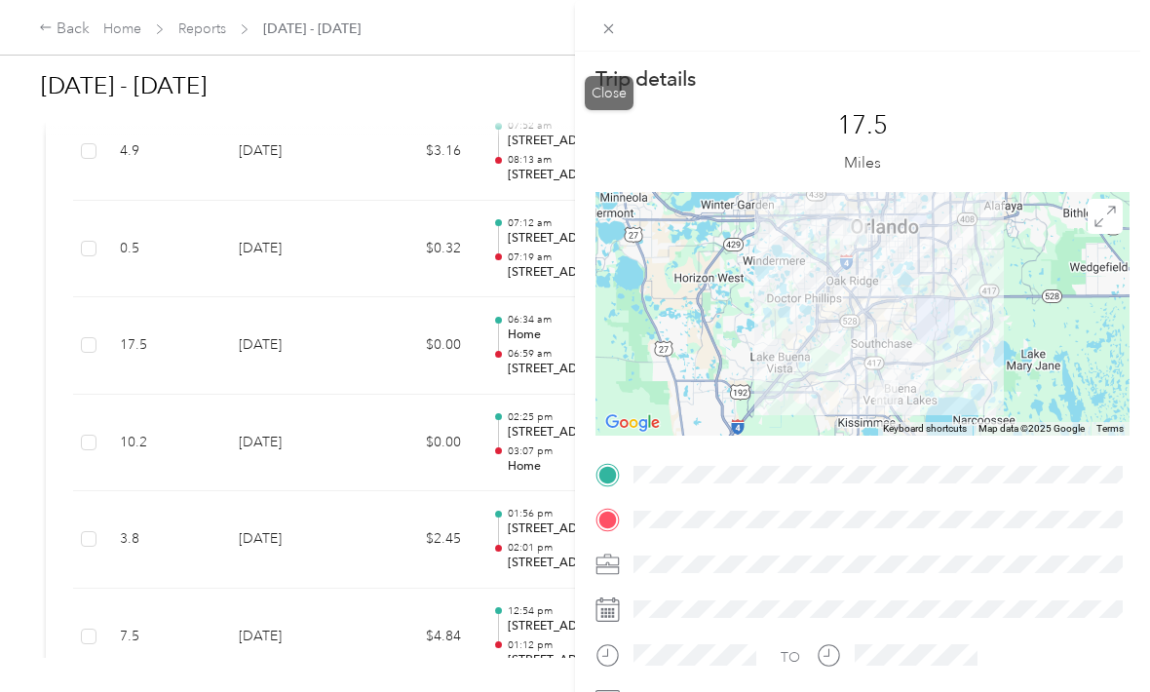
click at [614, 36] on icon at bounding box center [608, 28] width 17 height 17
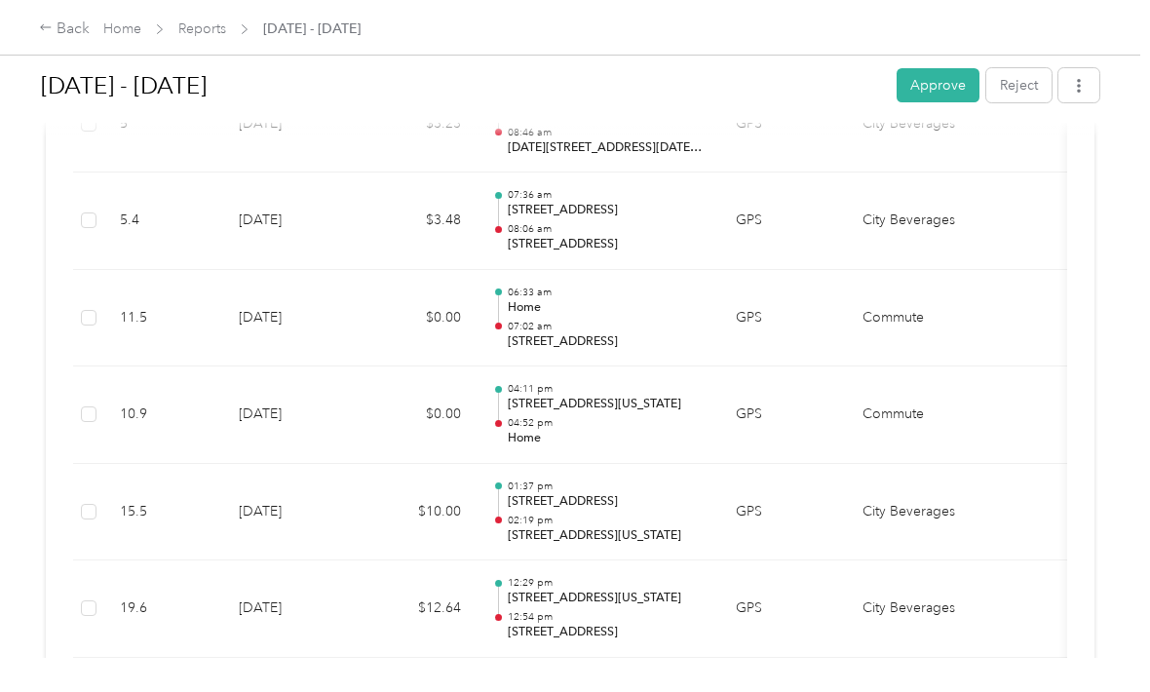
scroll to position [7617, 0]
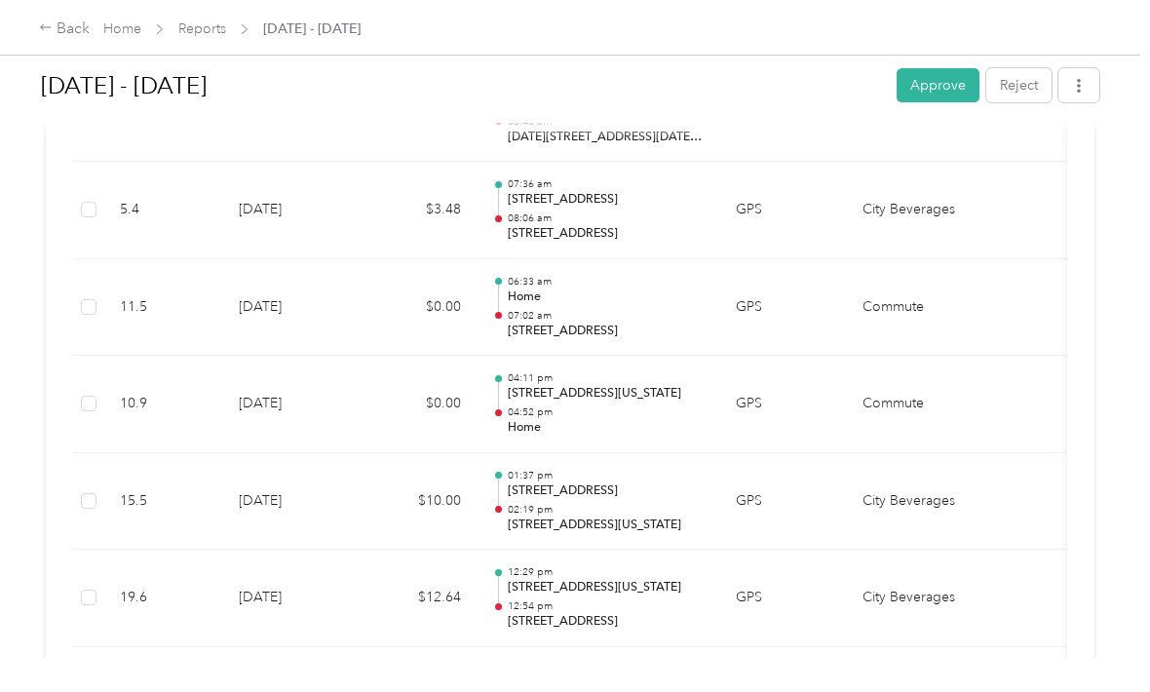
click at [950, 68] on button "Approve" at bounding box center [937, 85] width 83 height 34
click at [46, 26] on icon at bounding box center [46, 27] width 14 height 14
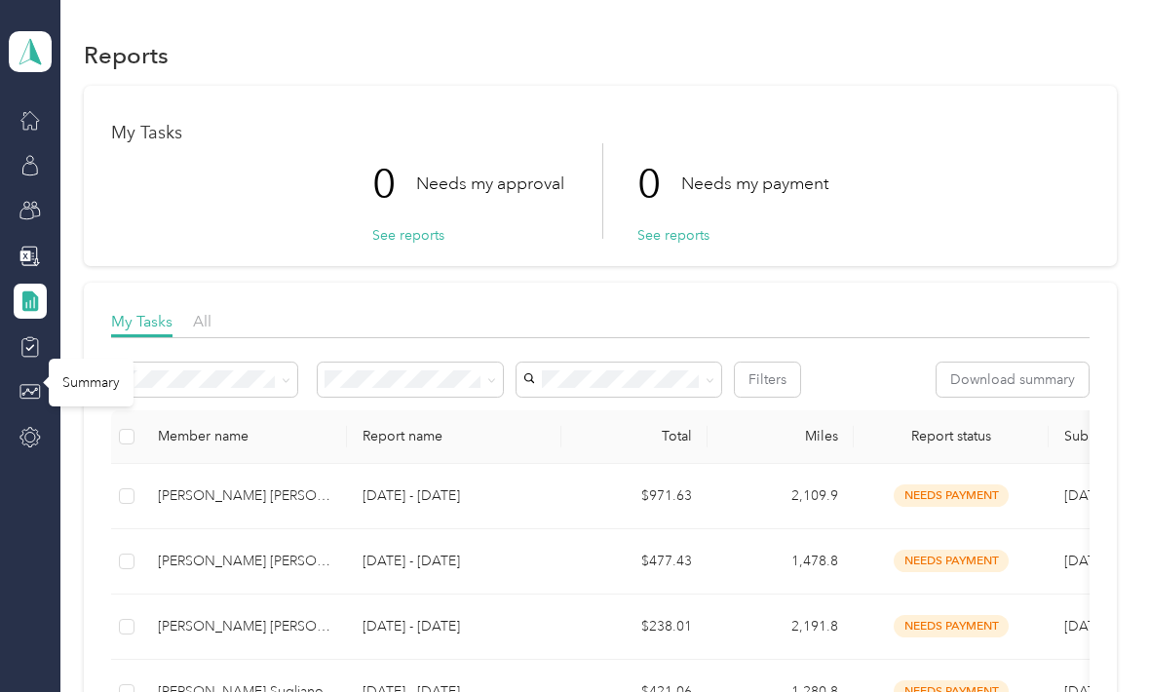
click at [20, 385] on icon at bounding box center [29, 392] width 19 height 14
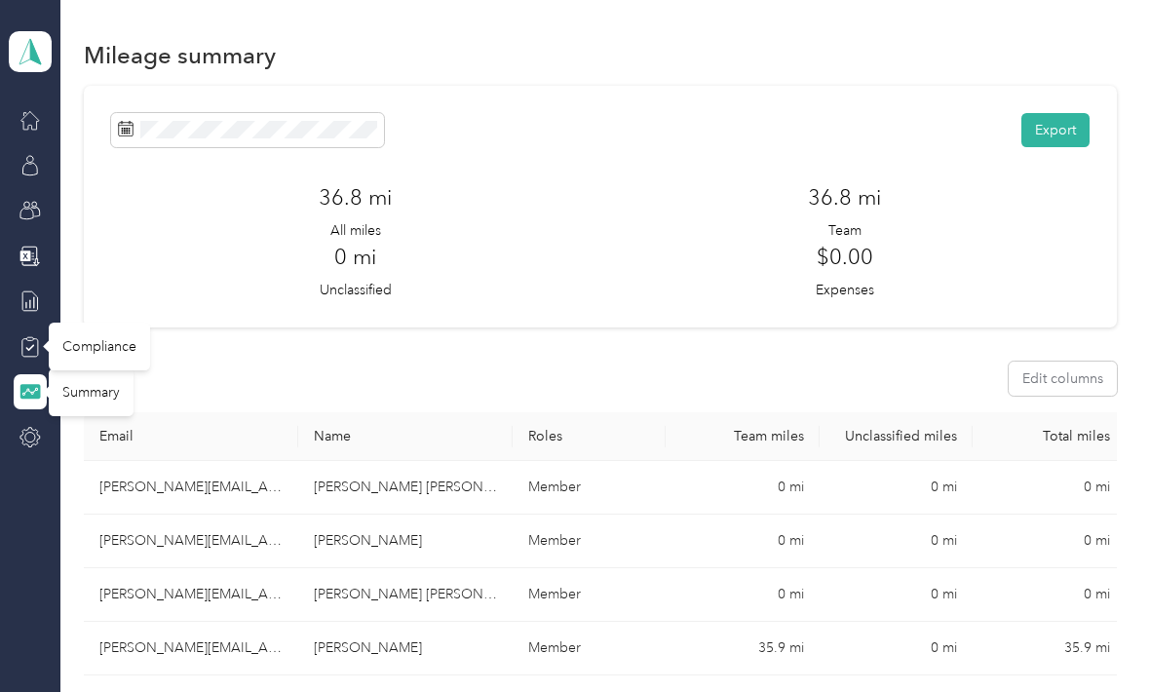
click at [32, 336] on icon at bounding box center [29, 346] width 21 height 21
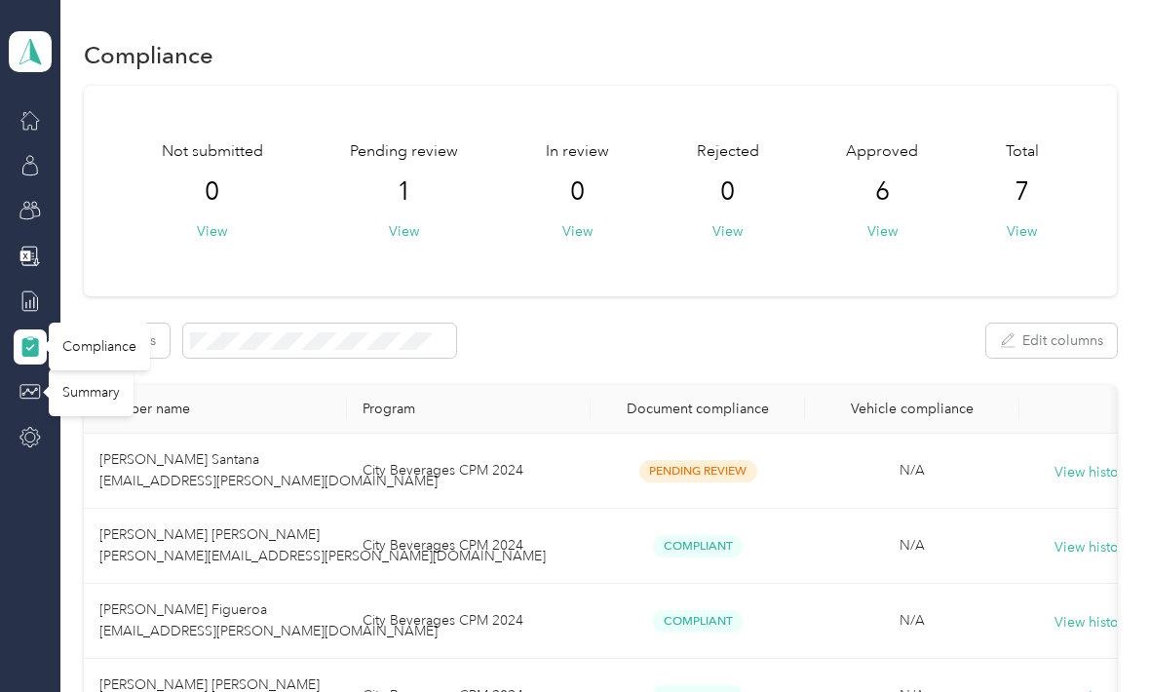
click at [305, 451] on span "[PERSON_NAME] Santana [EMAIL_ADDRESS][PERSON_NAME][DOMAIN_NAME]" at bounding box center [268, 470] width 338 height 38
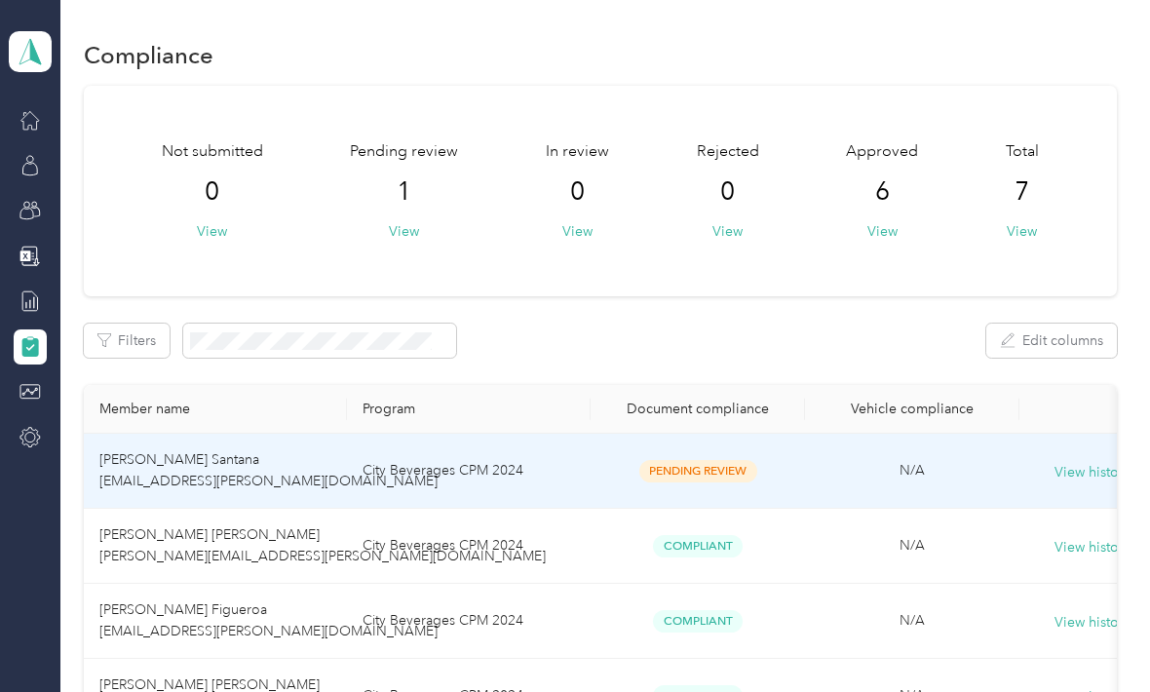
click at [1095, 462] on button "View history" at bounding box center [1092, 472] width 76 height 21
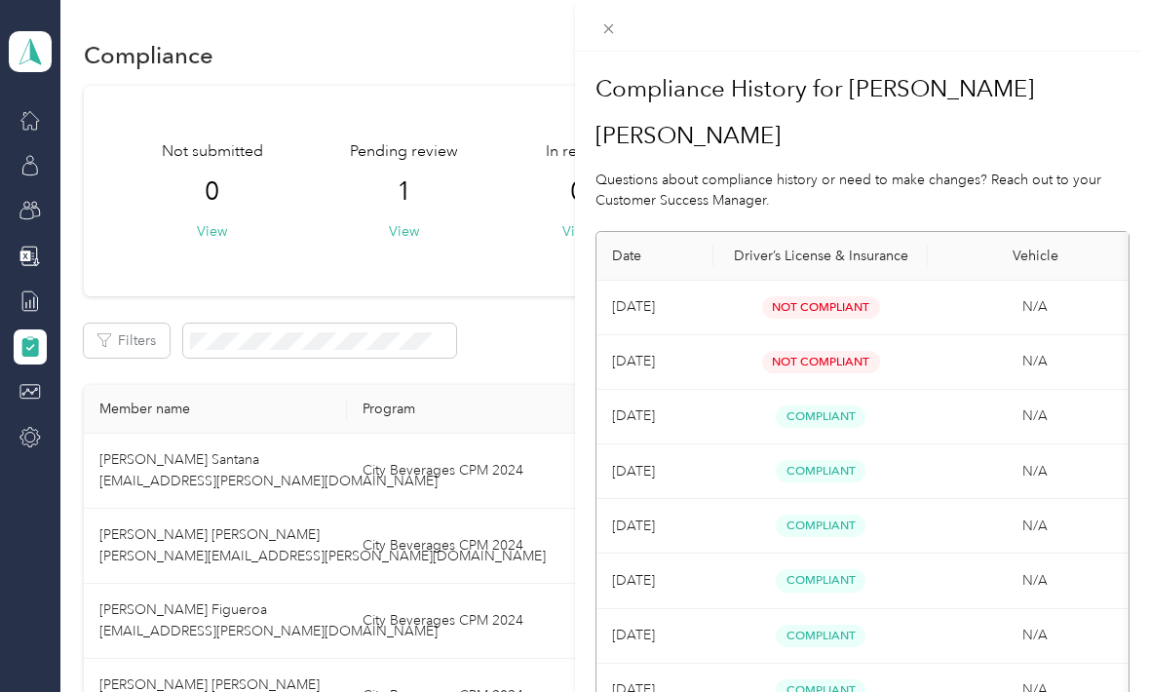
click at [631, 335] on td "[DATE]" at bounding box center [654, 362] width 117 height 55
click at [782, 351] on span "Not Compliant" at bounding box center [821, 362] width 118 height 22
click at [781, 351] on span "Not Compliant" at bounding box center [821, 362] width 118 height 22
click at [795, 351] on span "Not Compliant" at bounding box center [821, 362] width 118 height 22
click at [699, 335] on td "[DATE]" at bounding box center [654, 362] width 117 height 55
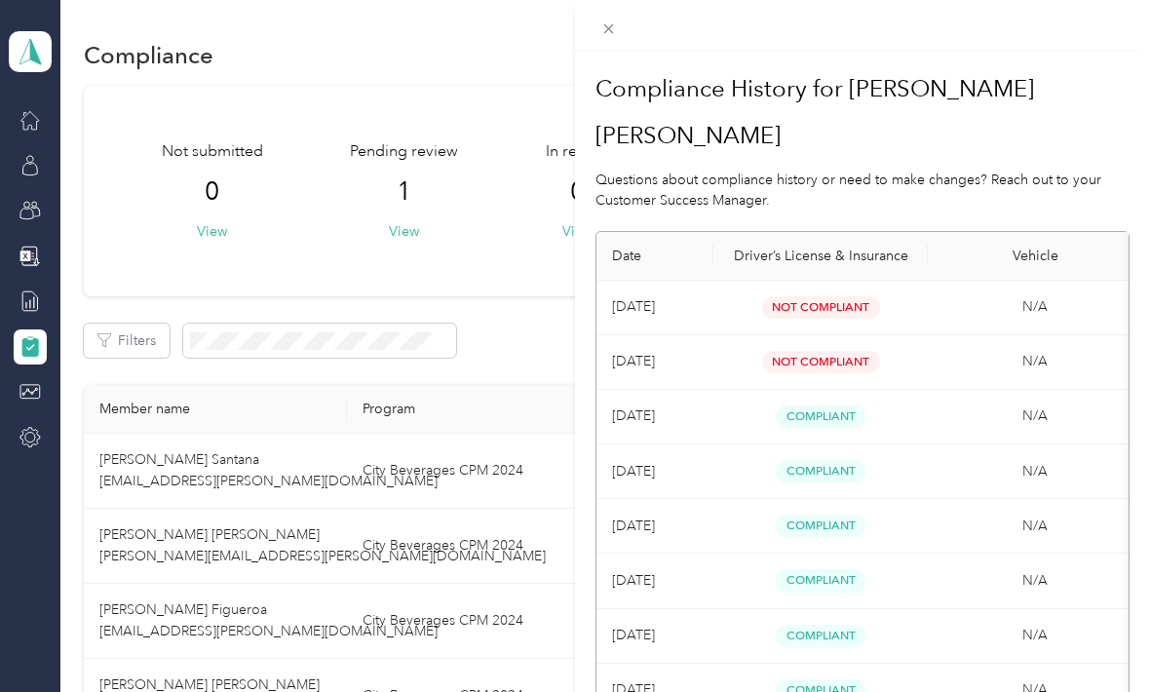
click at [1065, 335] on td "N/A" at bounding box center [1034, 362] width 214 height 55
click at [1075, 335] on td "N/A" at bounding box center [1034, 362] width 214 height 55
click at [602, 75] on div "Close" at bounding box center [609, 92] width 49 height 34
click at [595, 76] on div "Close" at bounding box center [609, 93] width 49 height 34
click at [601, 21] on icon at bounding box center [608, 28] width 17 height 17
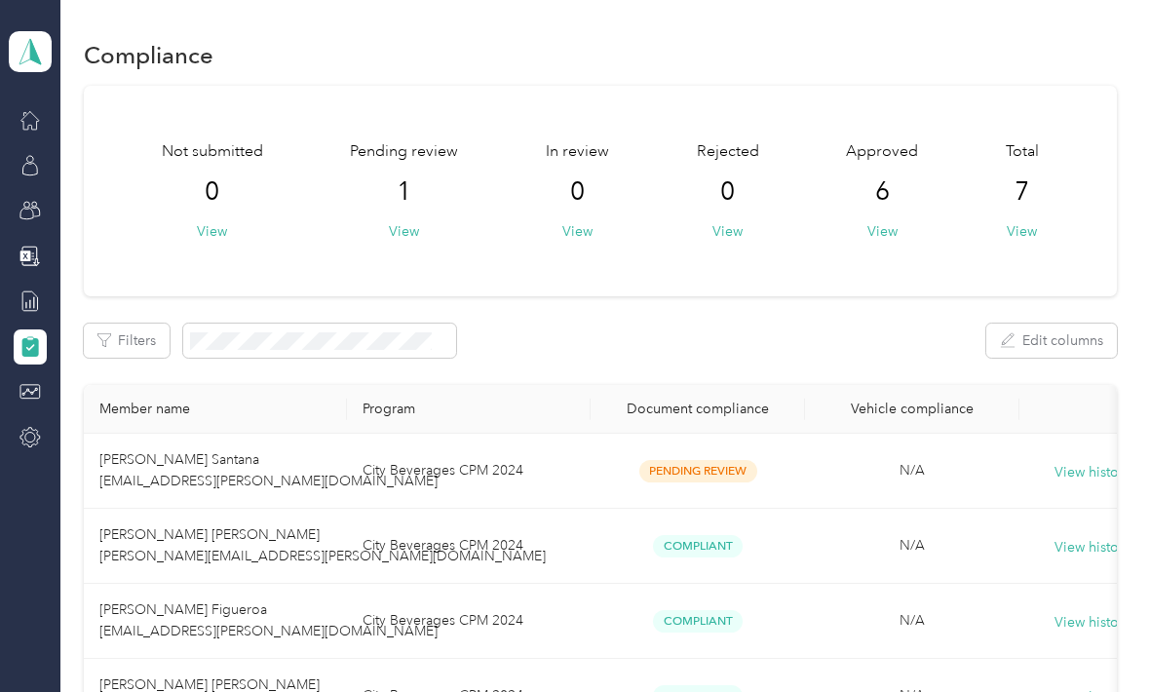
click at [400, 221] on button "View" at bounding box center [404, 231] width 30 height 20
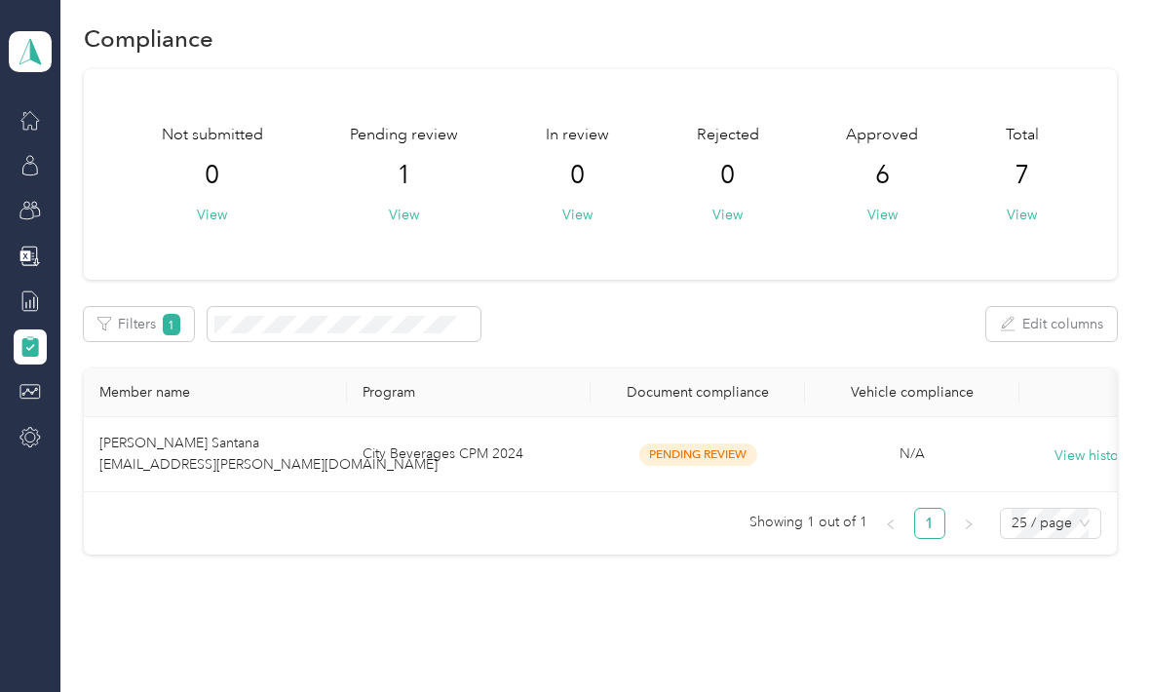
scroll to position [16, 0]
click at [398, 418] on td "City Beverages CPM 2024" at bounding box center [469, 455] width 244 height 75
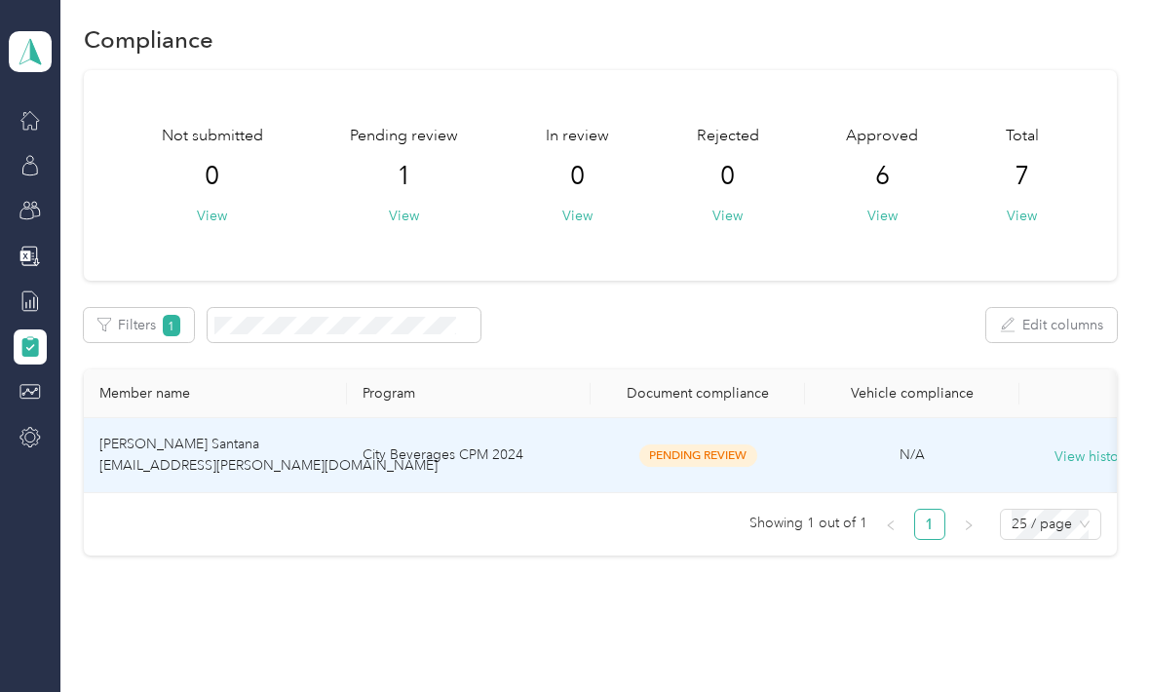
click at [431, 422] on td "City Beverages CPM 2024" at bounding box center [469, 455] width 244 height 75
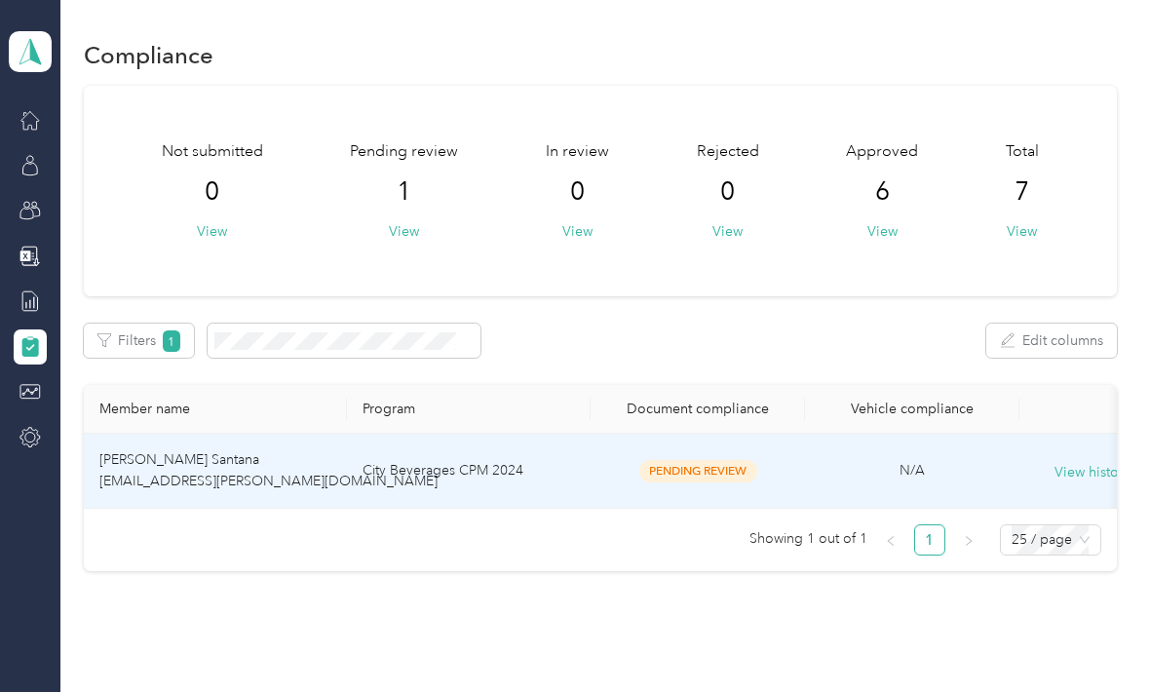
scroll to position [0, 0]
click at [422, 456] on td "City Beverages CPM 2024" at bounding box center [469, 471] width 244 height 75
click at [385, 468] on td "City Beverages CPM 2024" at bounding box center [469, 471] width 244 height 75
click at [384, 468] on td "City Beverages CPM 2024" at bounding box center [469, 471] width 244 height 75
click at [384, 448] on td "City Beverages CPM 2024" at bounding box center [469, 471] width 244 height 75
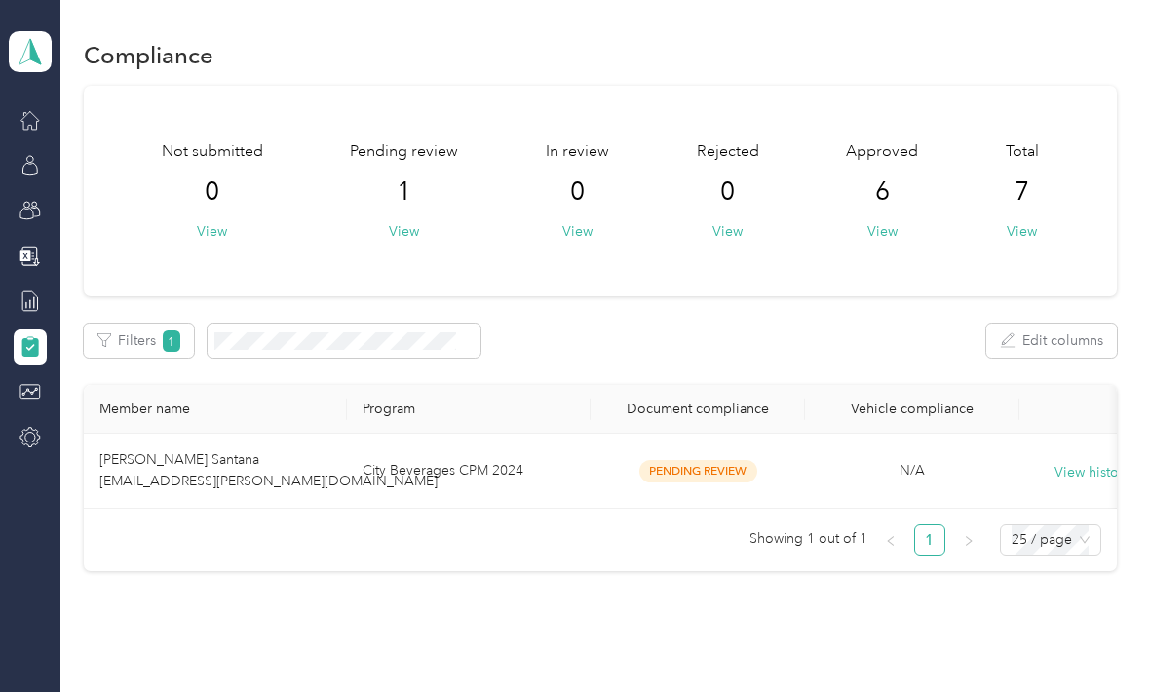
click at [20, 427] on icon at bounding box center [29, 437] width 21 height 21
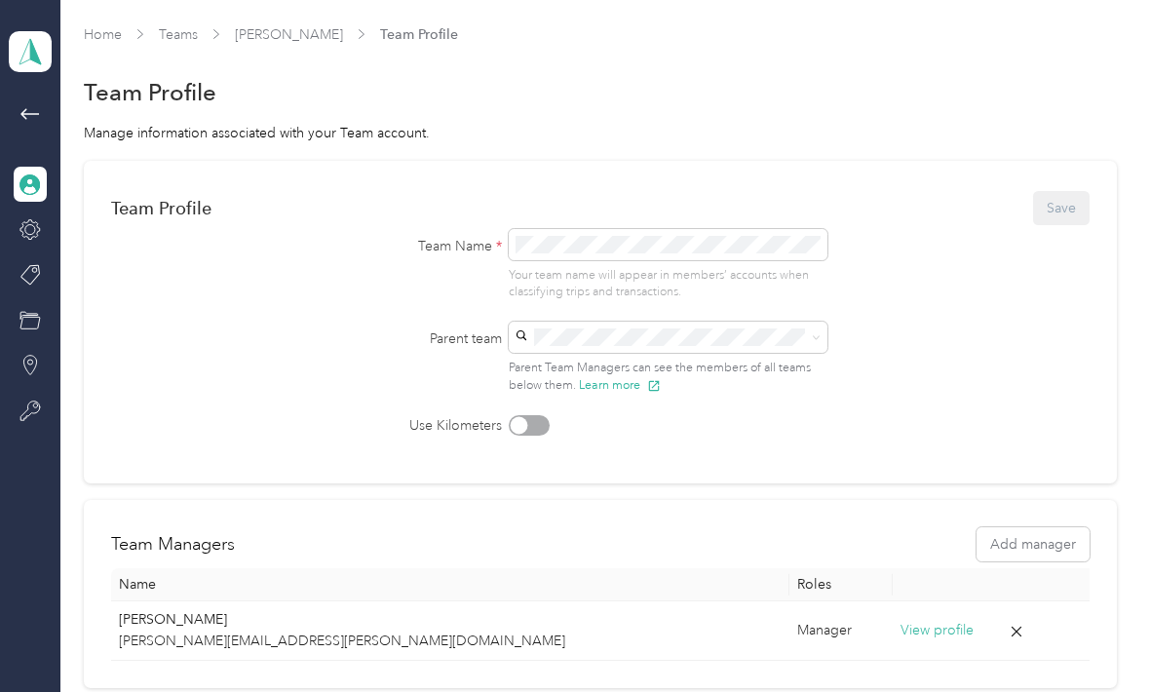
click at [33, 102] on icon at bounding box center [30, 113] width 23 height 23
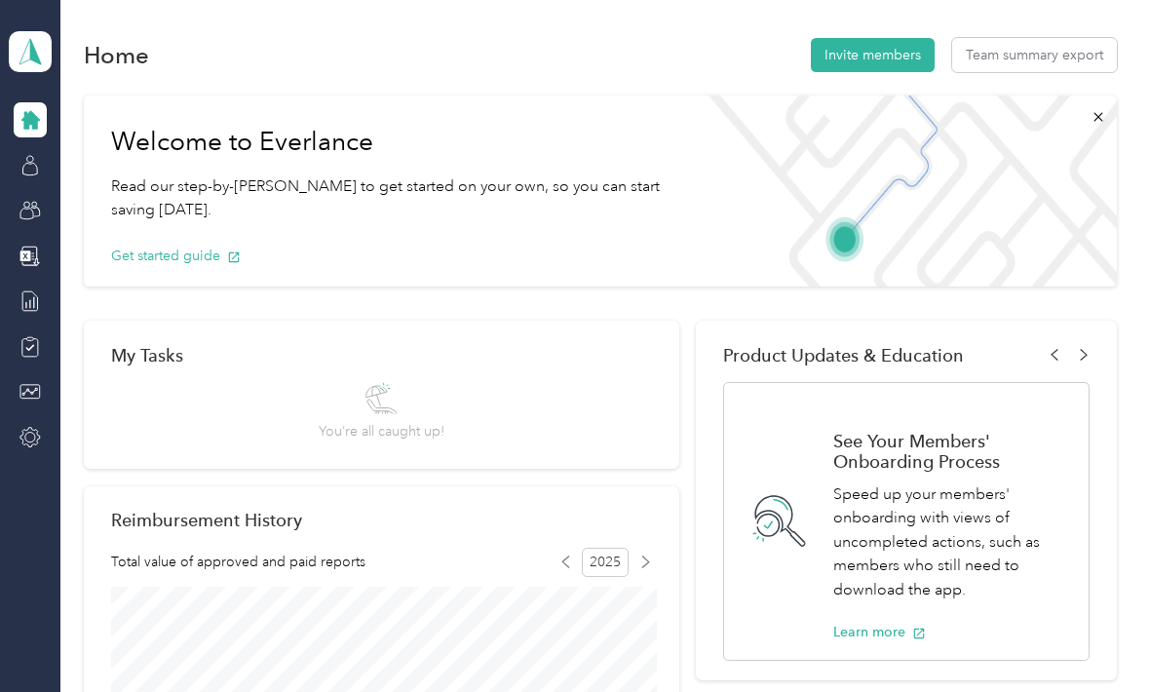
click at [24, 388] on icon at bounding box center [29, 392] width 16 height 8
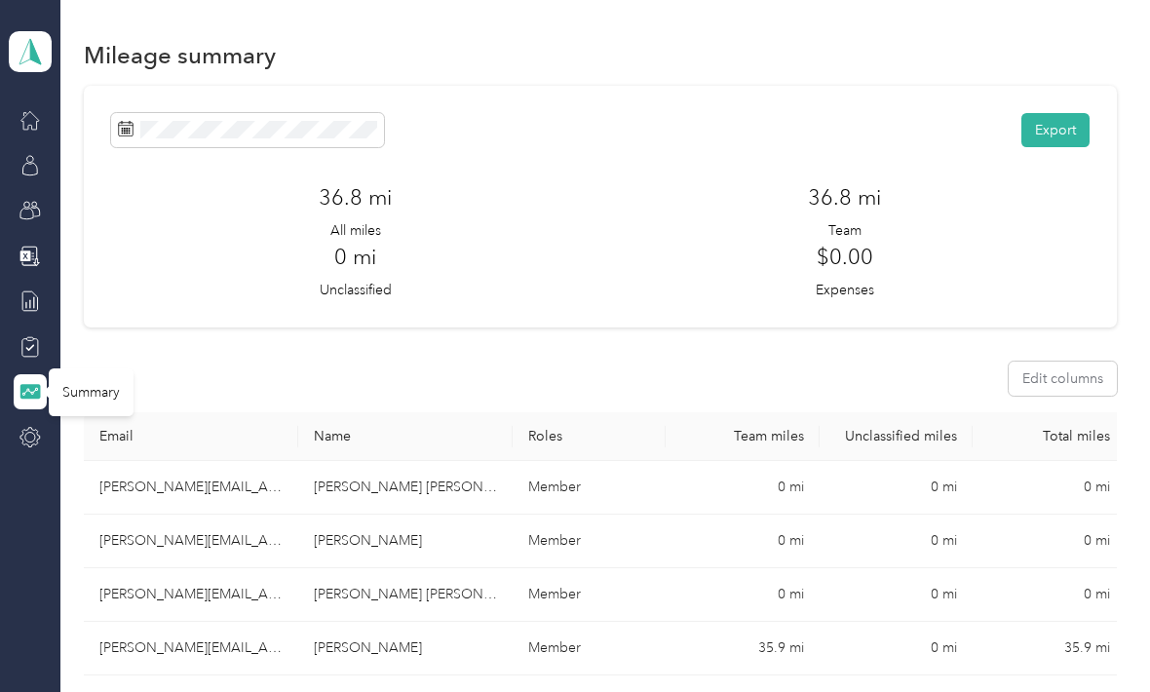
scroll to position [-1, 0]
click at [14, 329] on div at bounding box center [30, 346] width 33 height 35
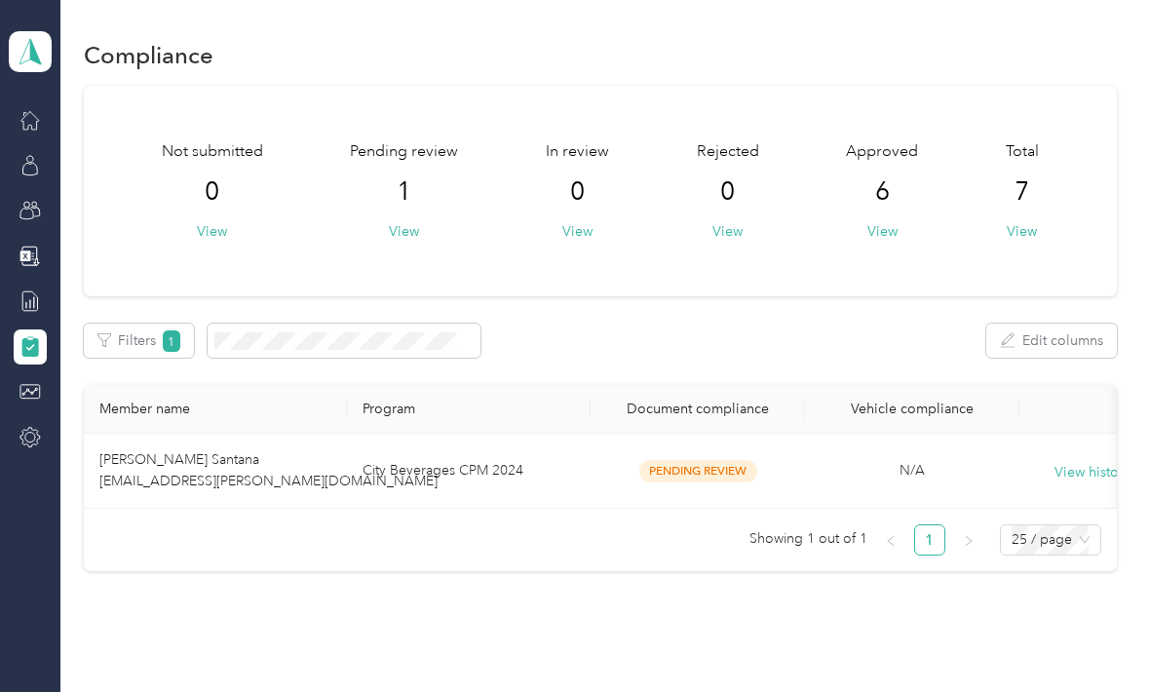
click at [30, 290] on icon at bounding box center [29, 300] width 21 height 21
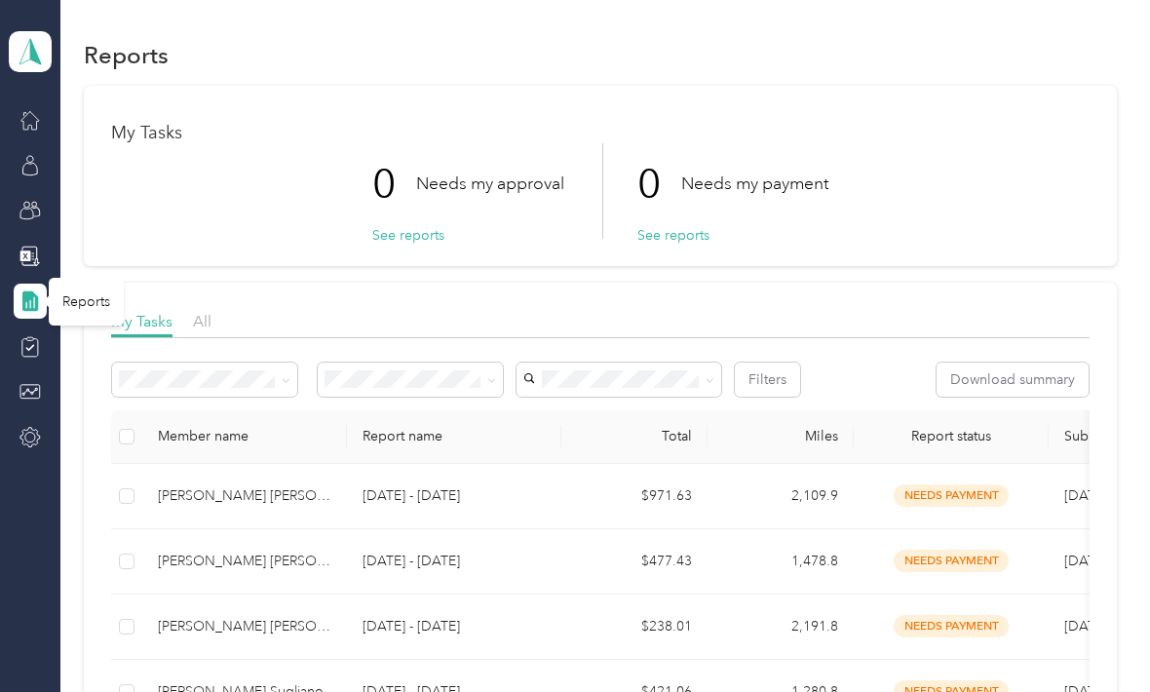
click at [23, 427] on icon at bounding box center [29, 437] width 21 height 21
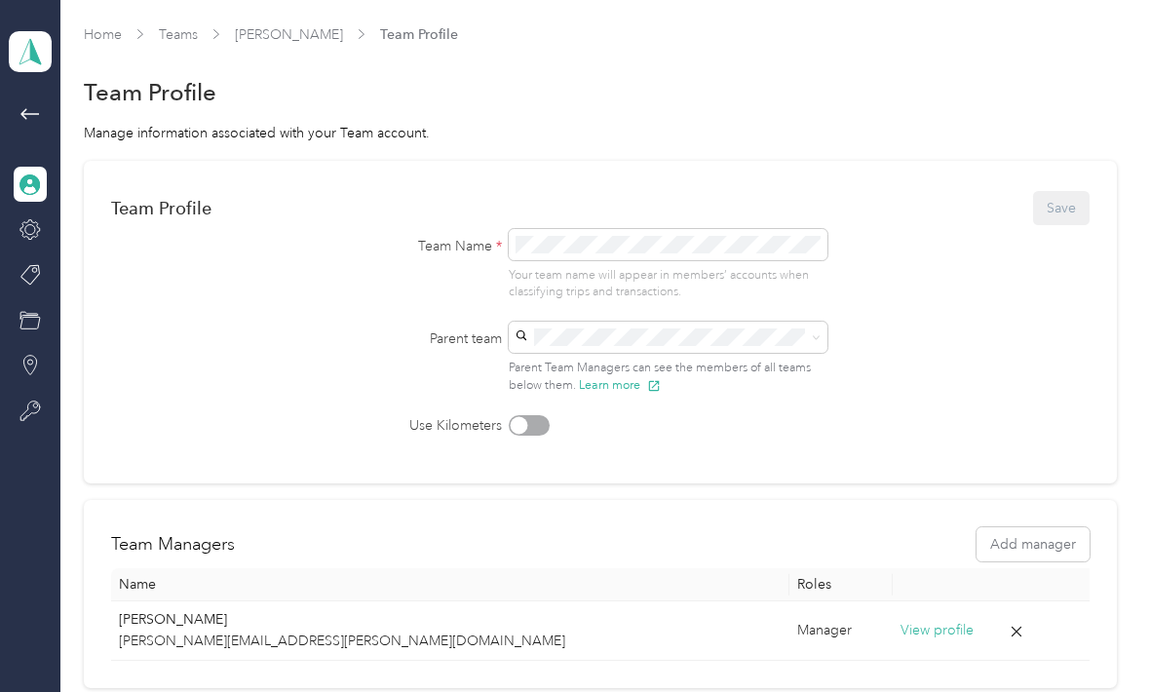
click at [29, 317] on icon at bounding box center [29, 323] width 19 height 12
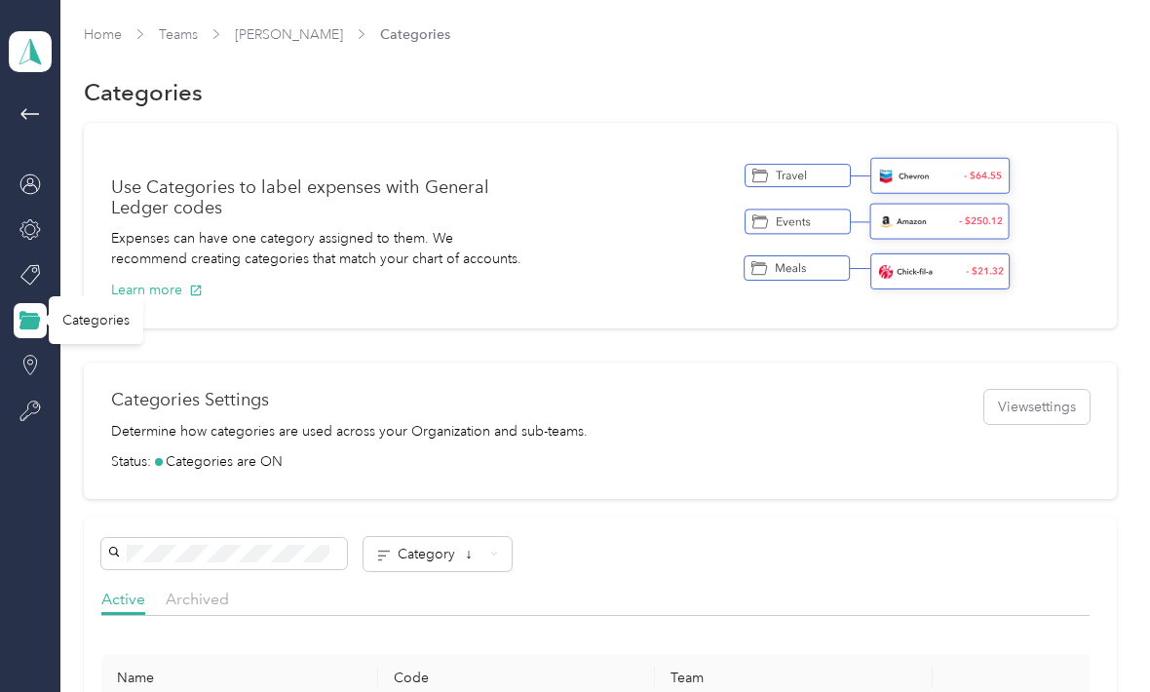
click at [27, 264] on icon at bounding box center [29, 274] width 21 height 21
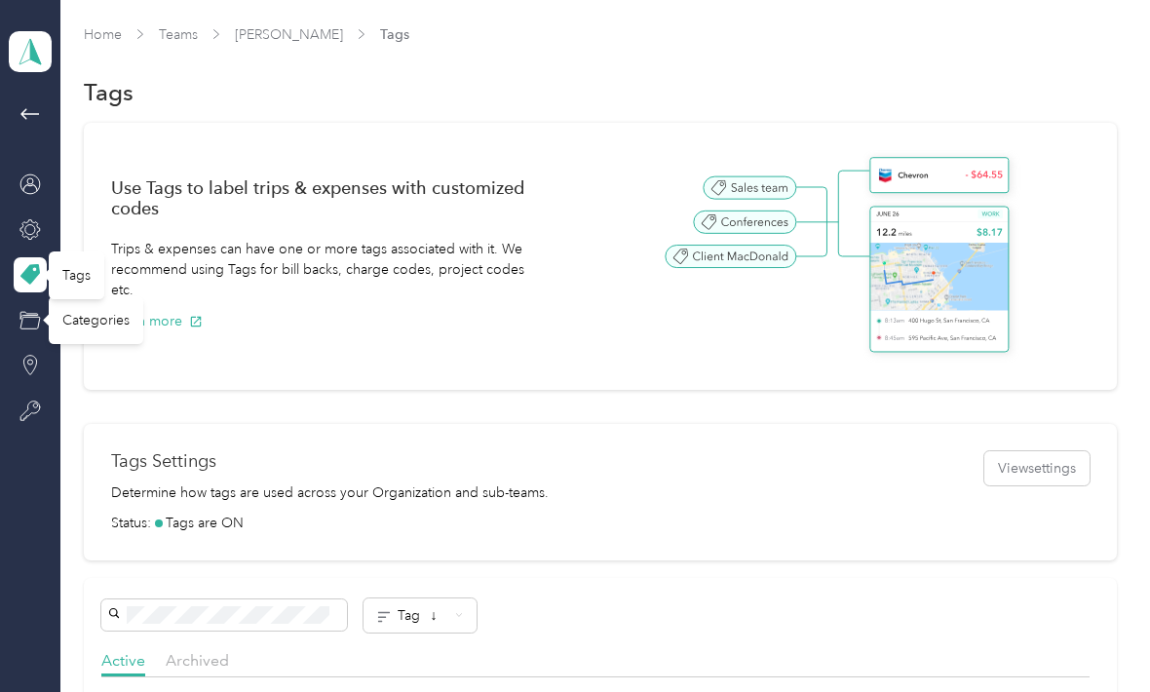
scroll to position [-1, 0]
click at [28, 219] on icon at bounding box center [29, 229] width 21 height 21
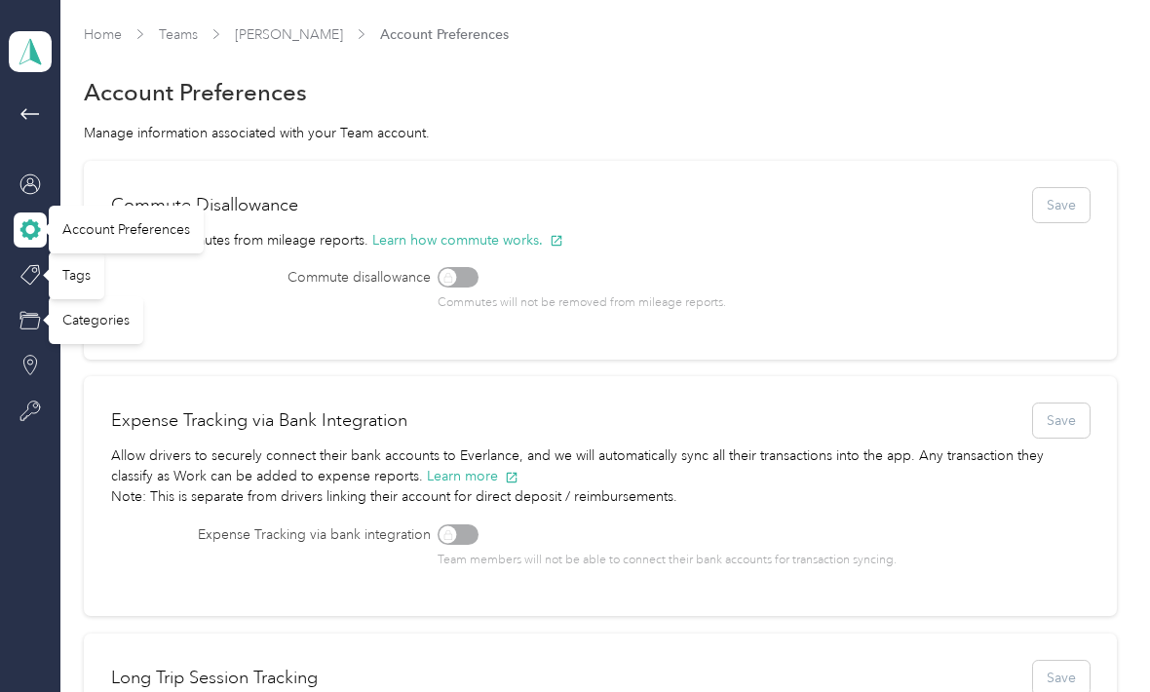
click at [208, 321] on div "Commute Disallowance Save Remove commutes from mileage reports. Learn how commu…" at bounding box center [600, 260] width 1032 height 199
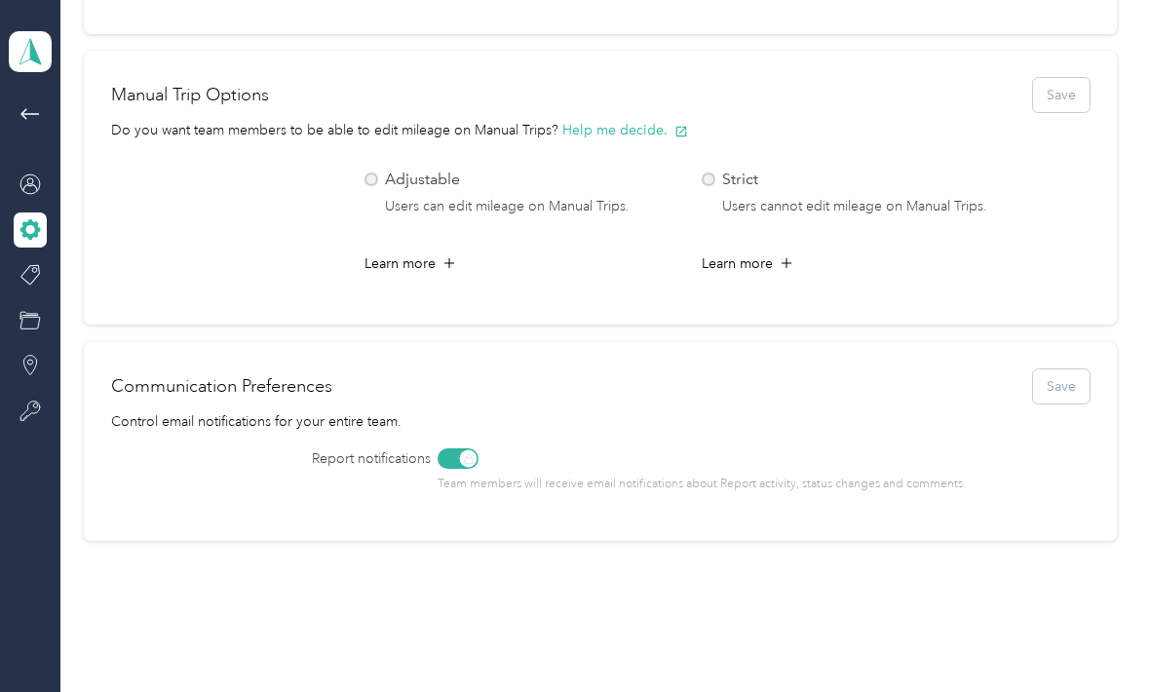
scroll to position [831, 0]
click at [30, 173] on icon at bounding box center [29, 183] width 21 height 21
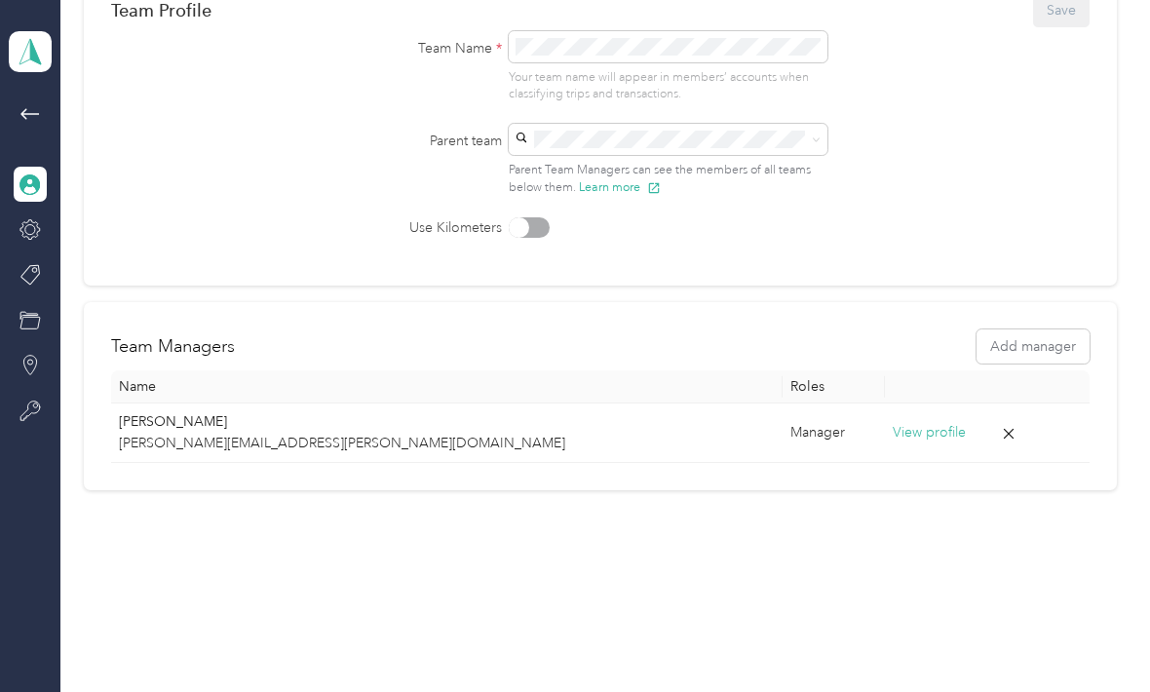
scroll to position [132, 0]
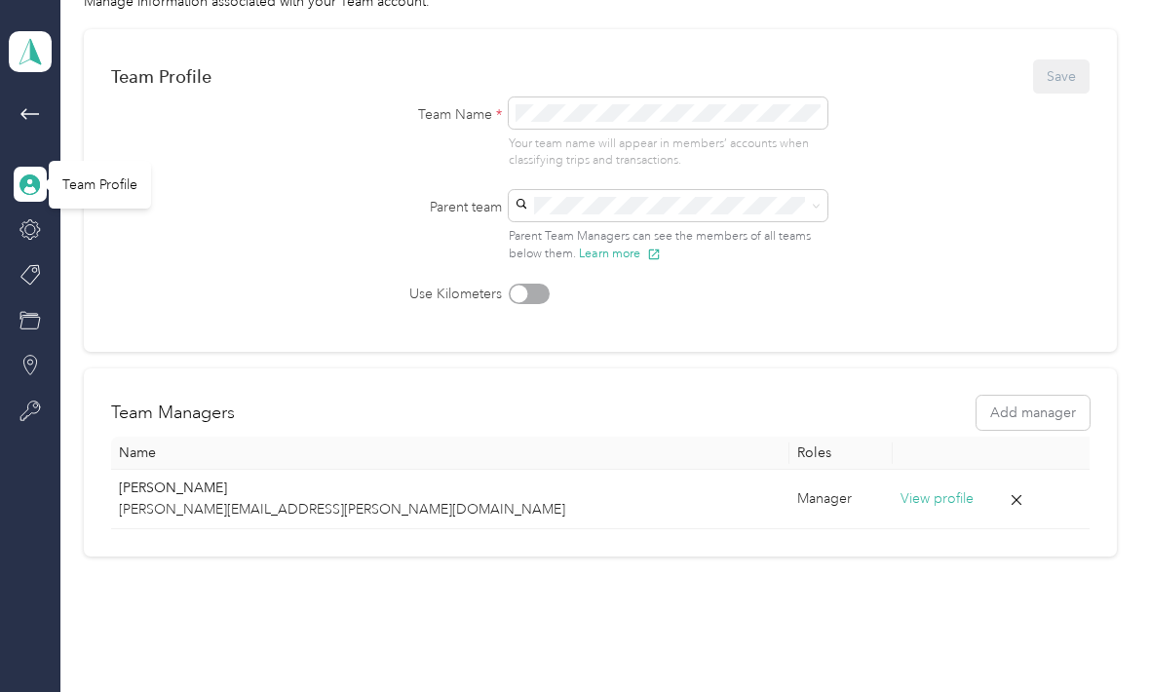
click at [27, 264] on icon at bounding box center [29, 274] width 21 height 21
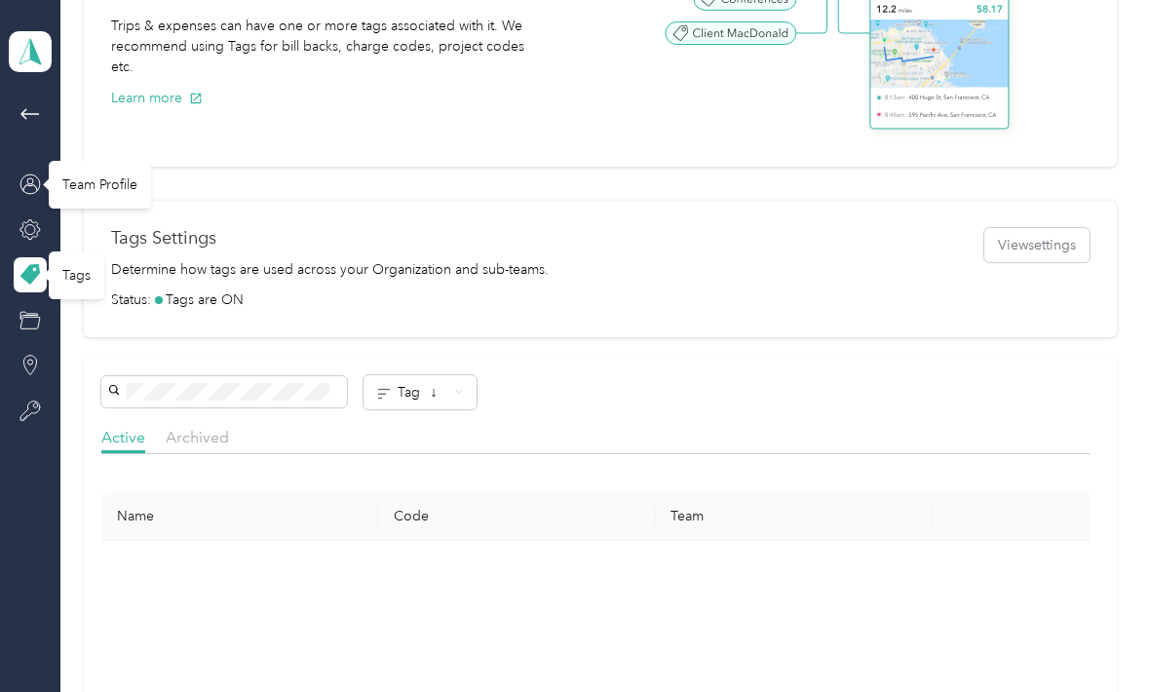
click at [26, 310] on icon at bounding box center [29, 320] width 21 height 21
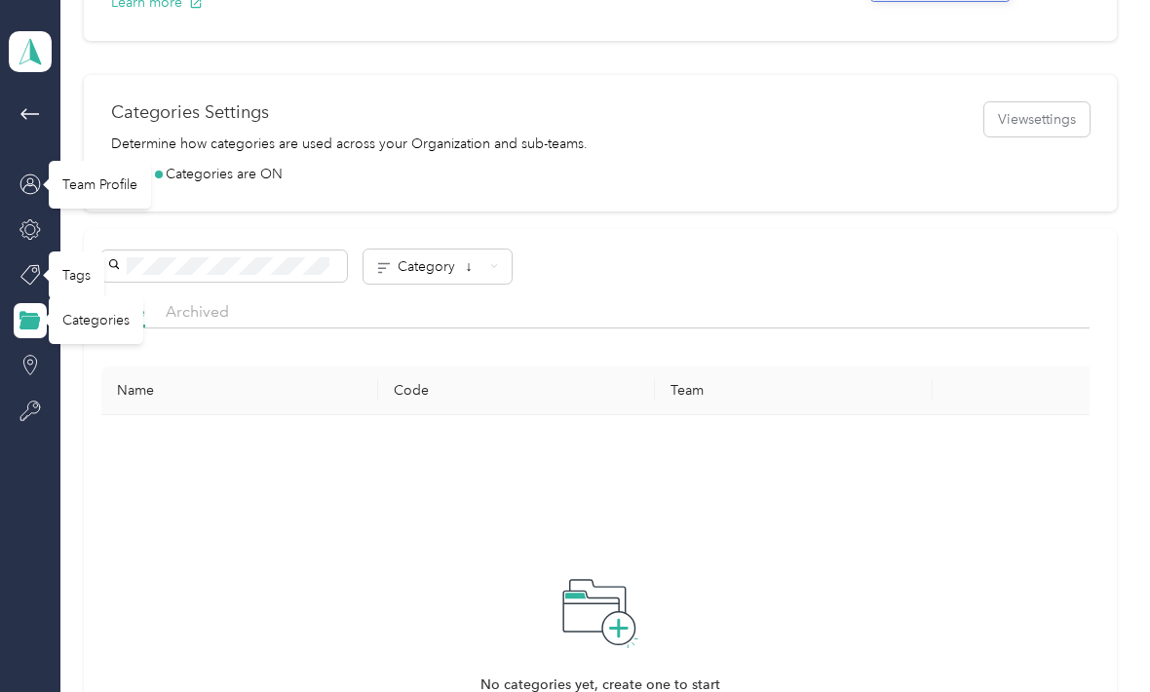
scroll to position [288, 0]
click at [30, 317] on icon at bounding box center [29, 323] width 19 height 12
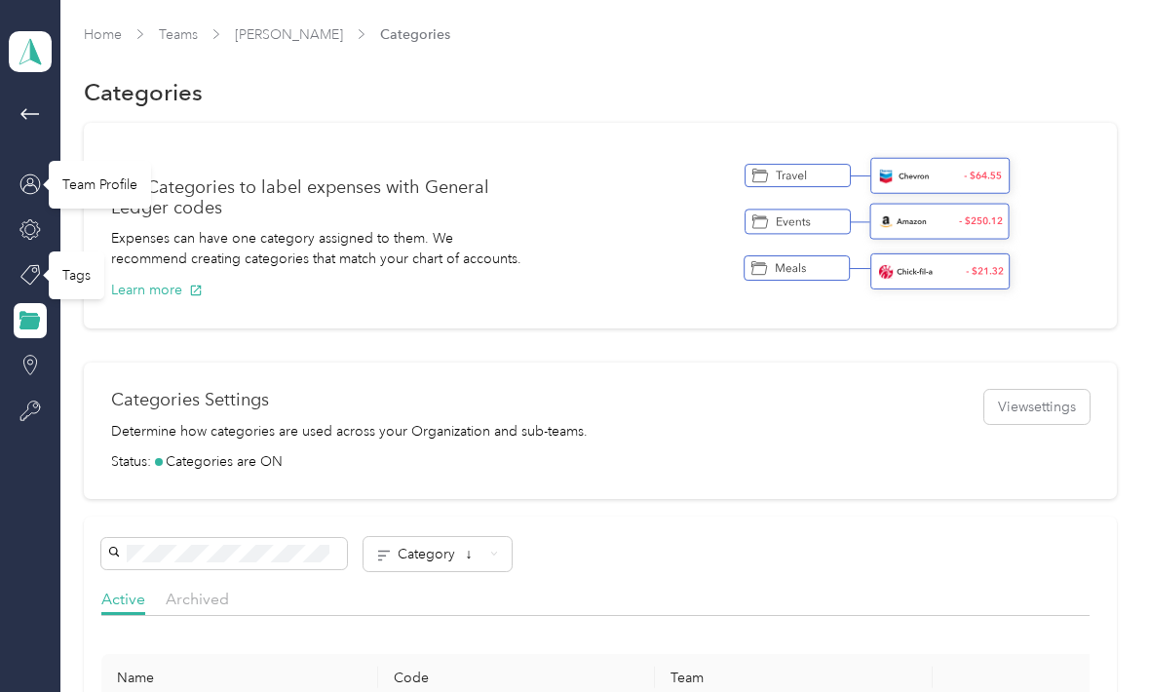
scroll to position [14, 0]
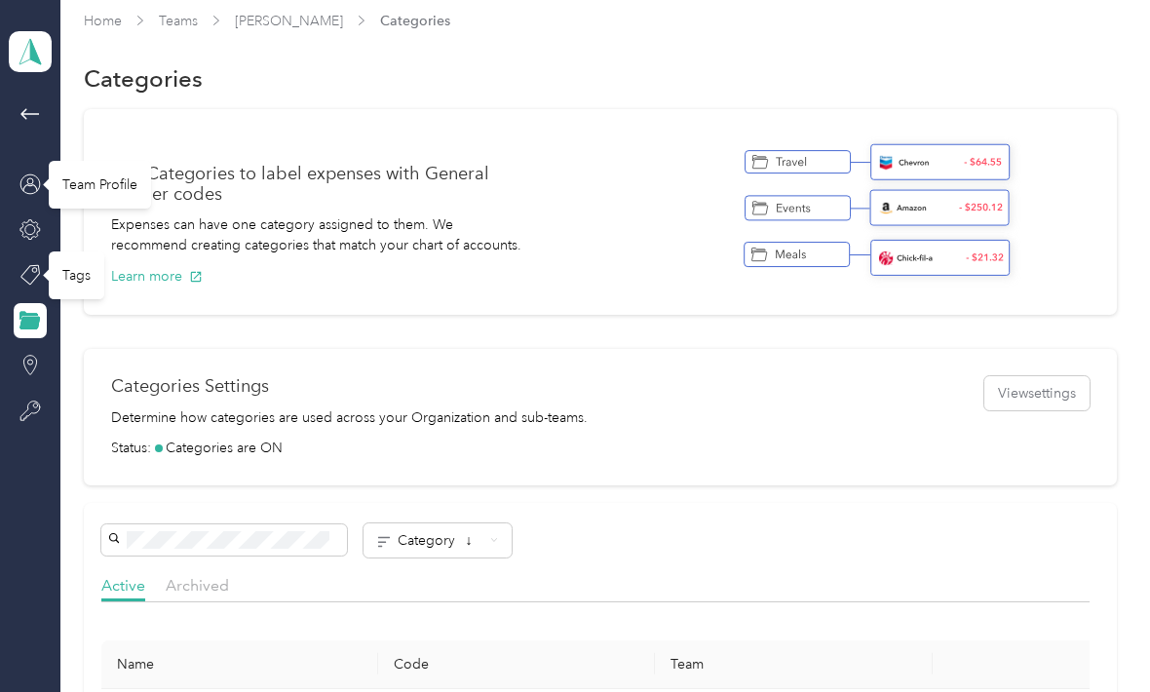
click at [28, 359] on circle at bounding box center [29, 361] width 5 height 5
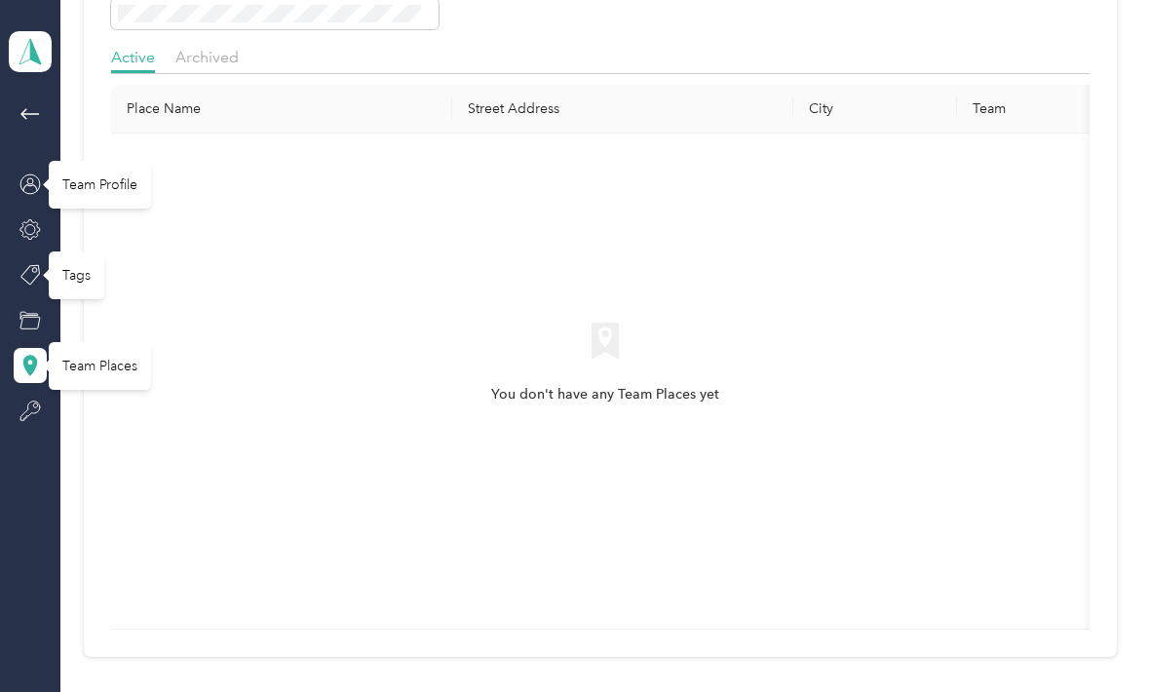
scroll to position [197, 0]
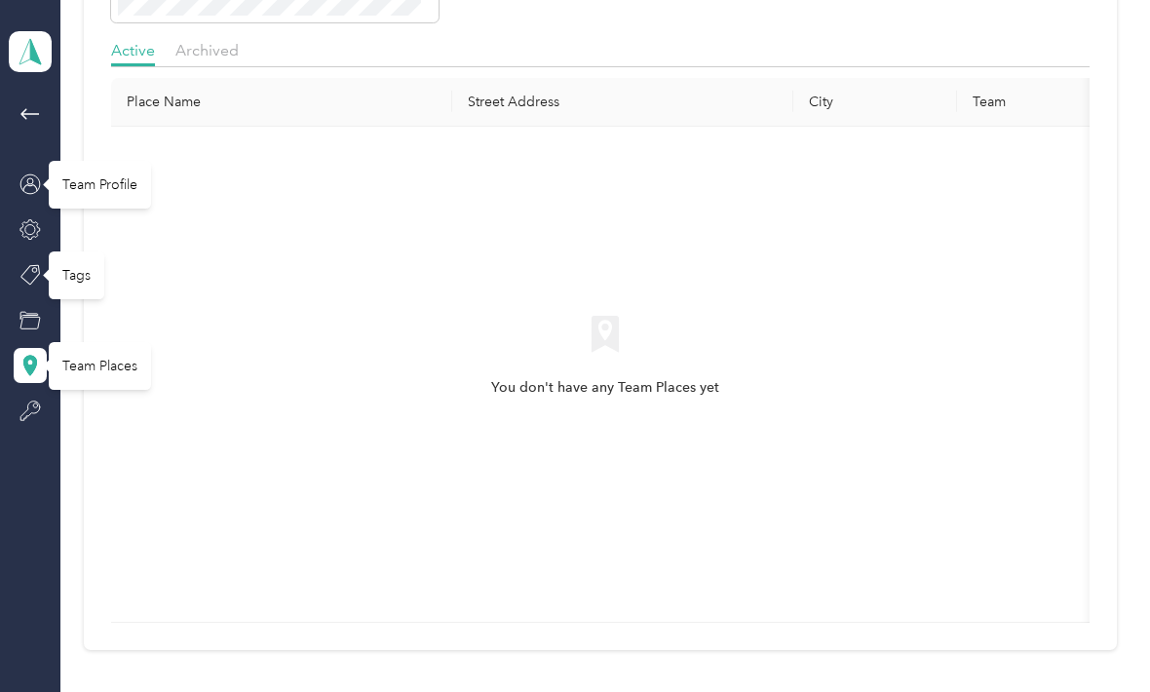
click at [9, 359] on div "[PERSON_NAME] Team dashboard" at bounding box center [30, 214] width 43 height 429
click at [34, 400] on icon at bounding box center [29, 409] width 19 height 19
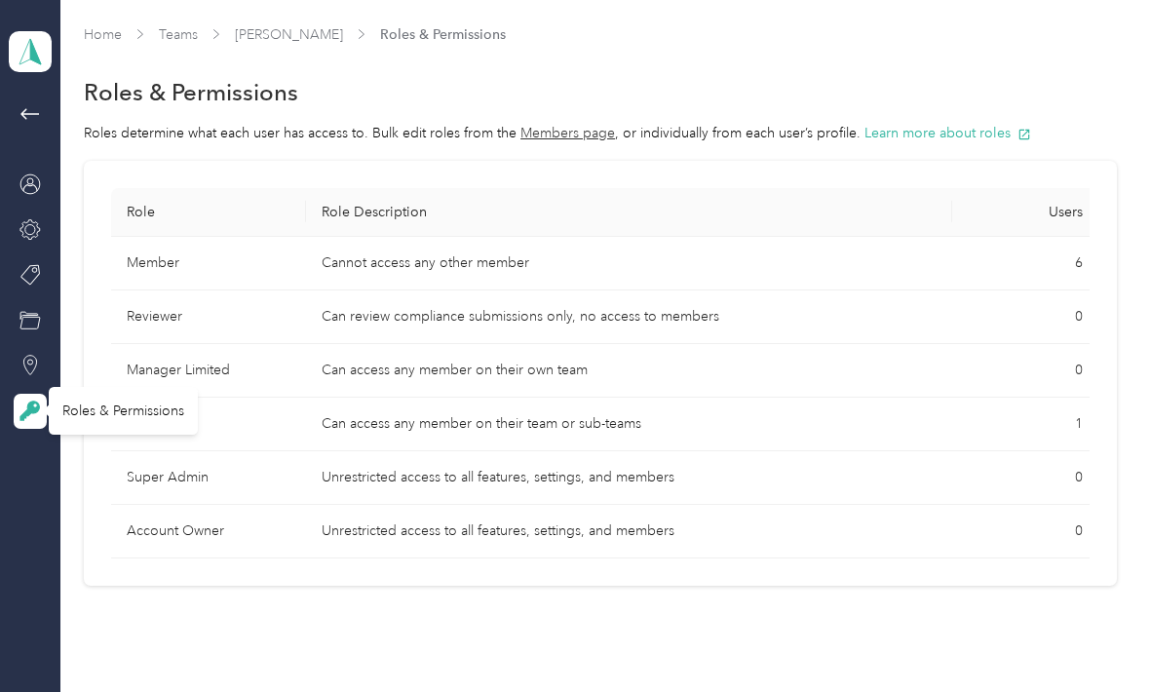
click at [29, 187] on icon at bounding box center [29, 183] width 21 height 21
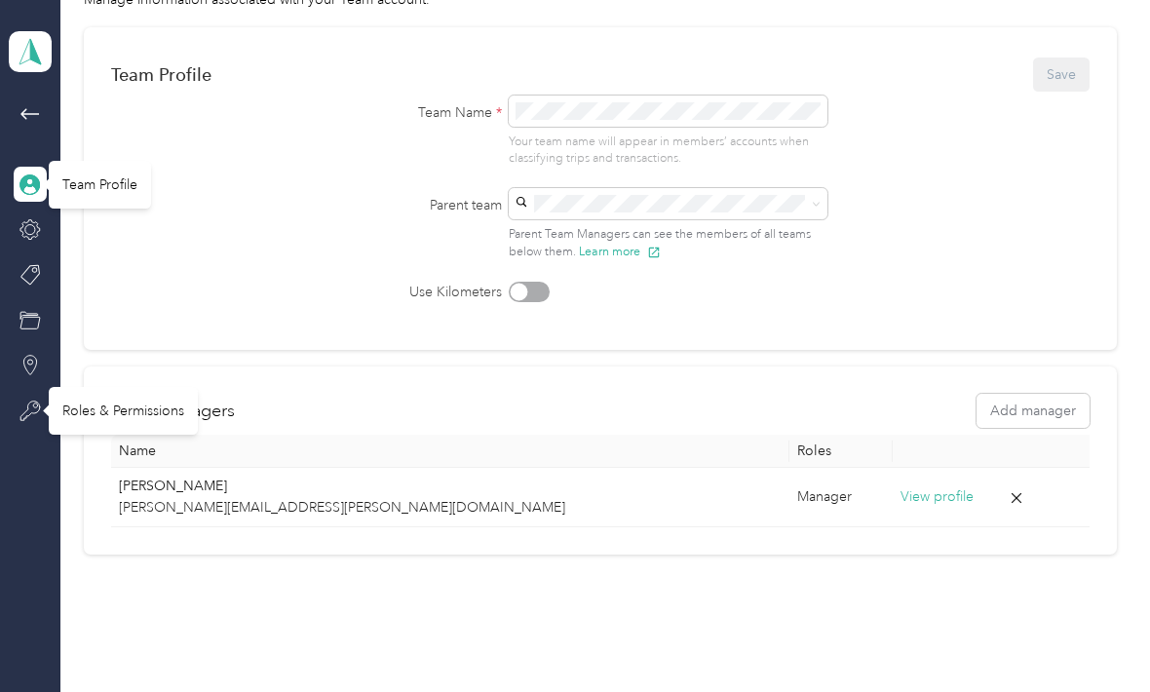
scroll to position [132, 0]
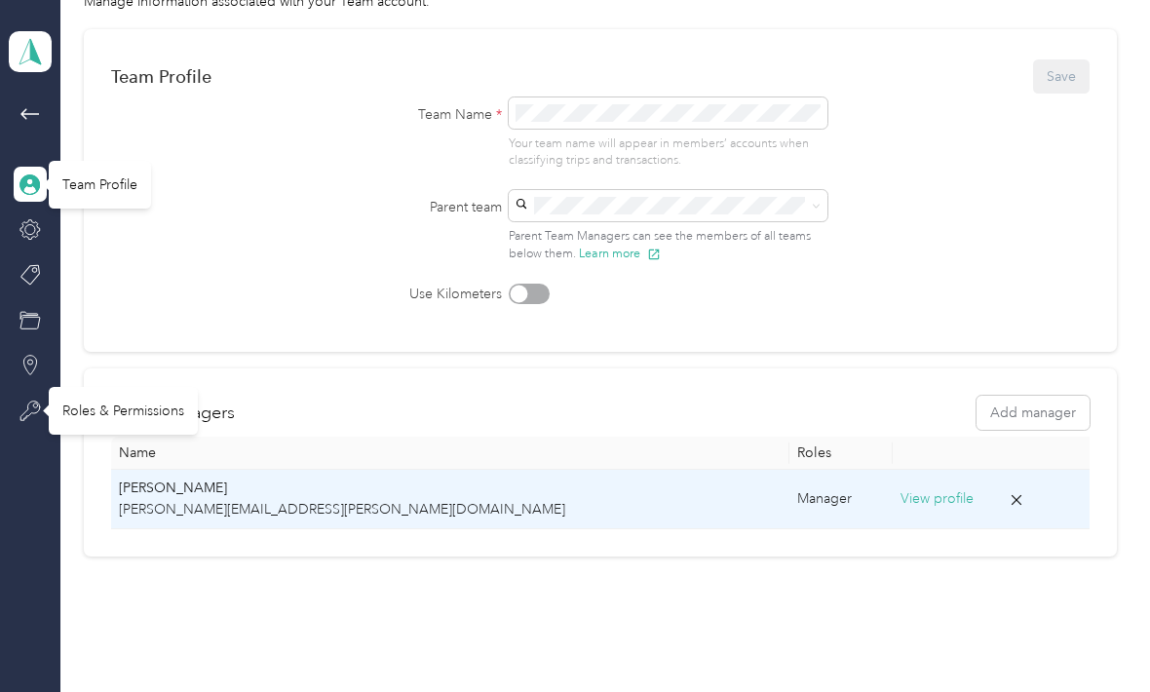
click at [200, 492] on p "[PERSON_NAME]" at bounding box center [450, 487] width 662 height 21
click at [173, 510] on p "[PERSON_NAME][EMAIL_ADDRESS][PERSON_NAME][DOMAIN_NAME]" at bounding box center [450, 509] width 662 height 21
click at [40, 104] on icon at bounding box center [30, 113] width 23 height 23
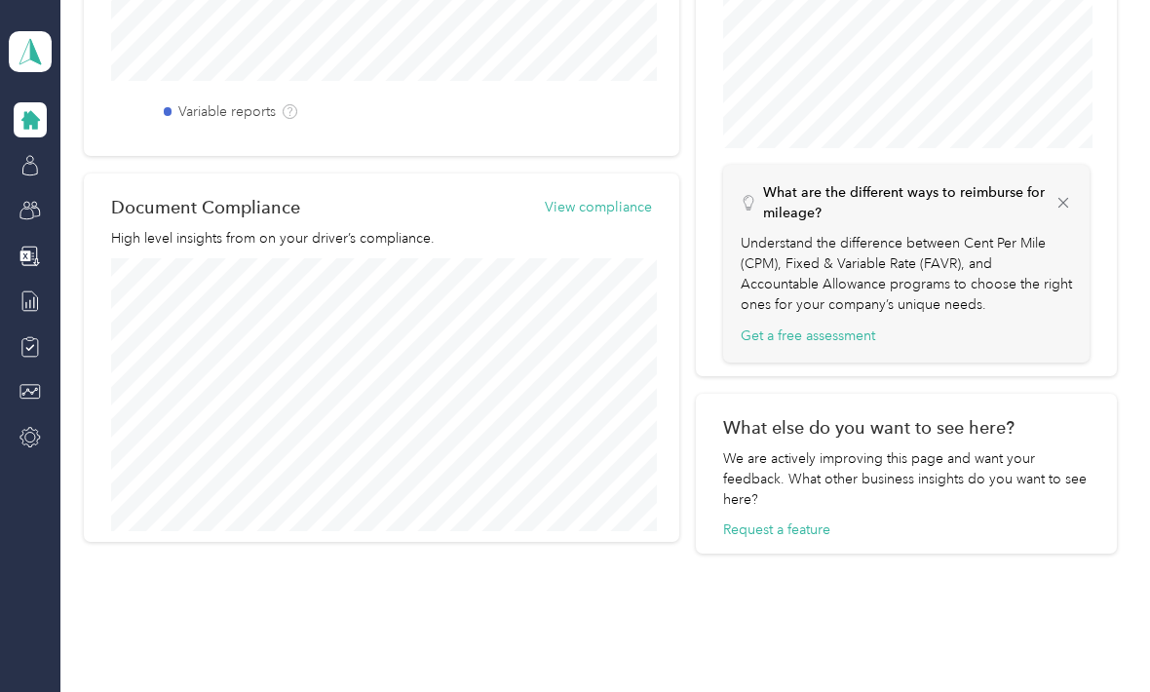
scroll to position [777, 0]
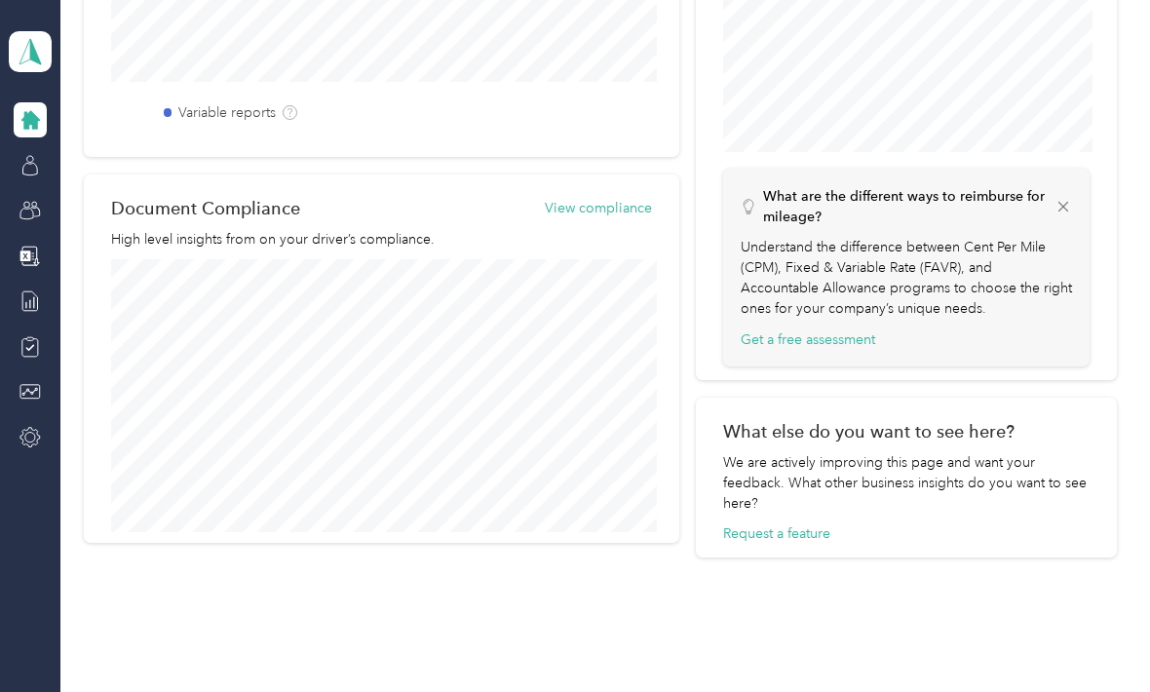
click at [617, 216] on button "View compliance" at bounding box center [598, 208] width 107 height 20
